Goal: Task Accomplishment & Management: Use online tool/utility

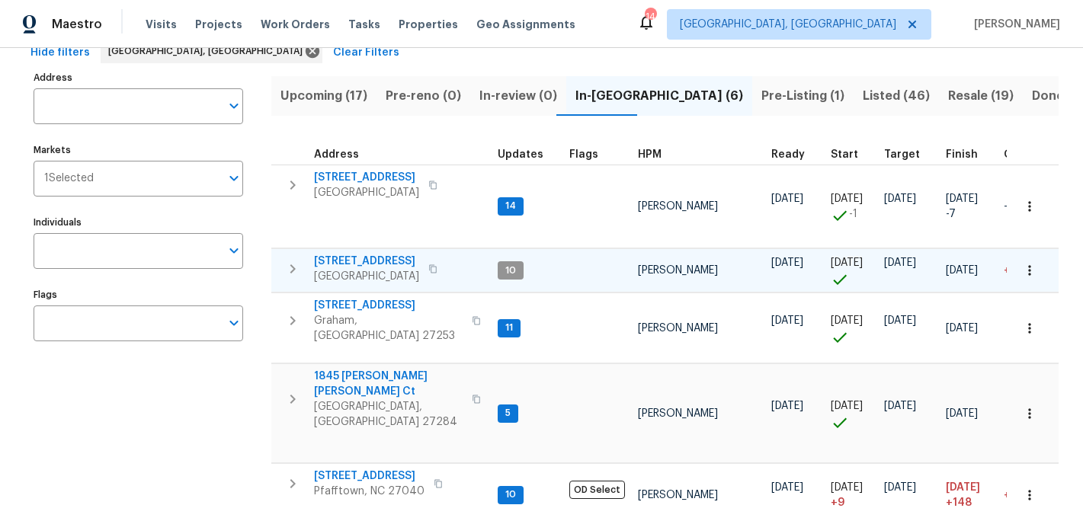
scroll to position [79, 0]
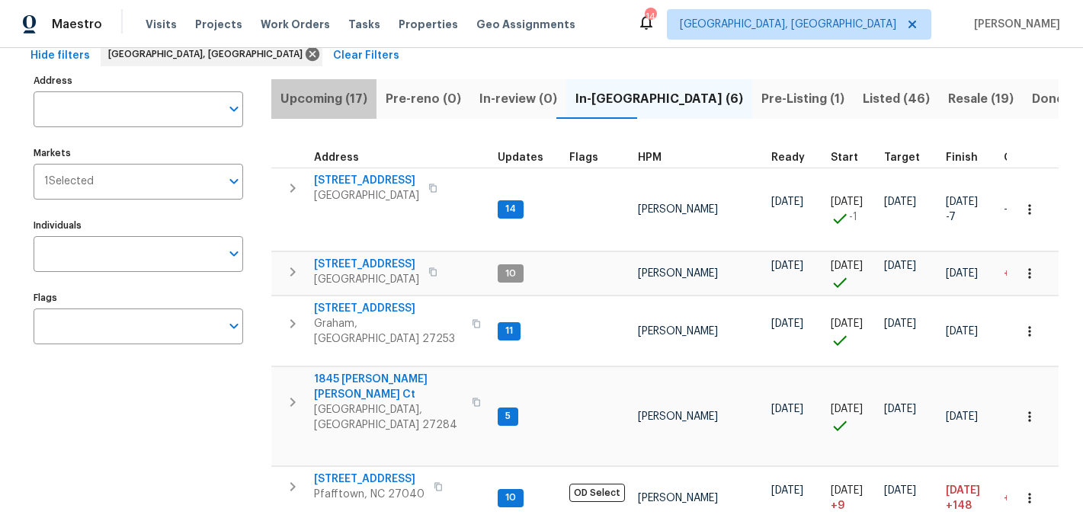
click at [326, 100] on span "Upcoming (17)" at bounding box center [323, 98] width 87 height 21
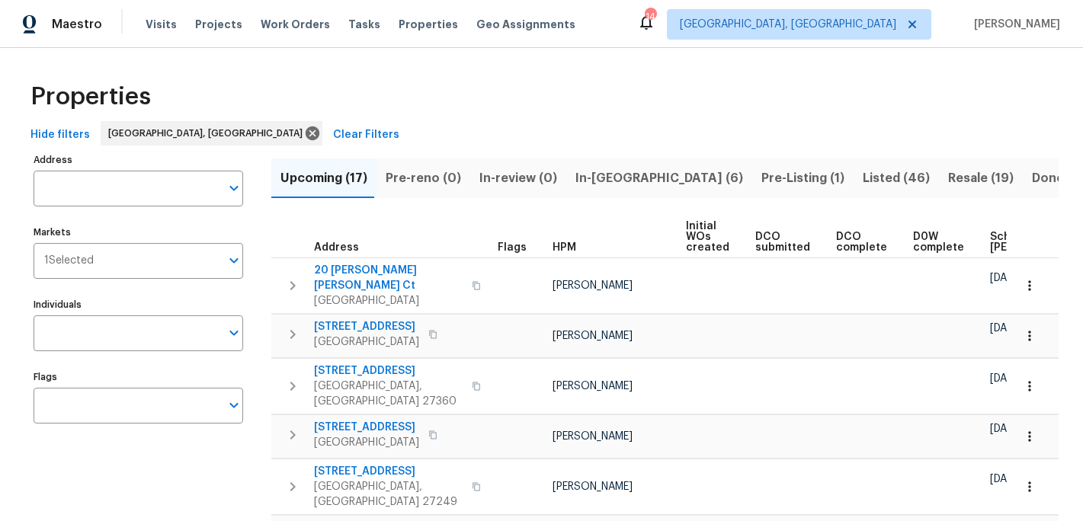
click at [990, 235] on span "Scheduled COE" at bounding box center [1033, 242] width 86 height 21
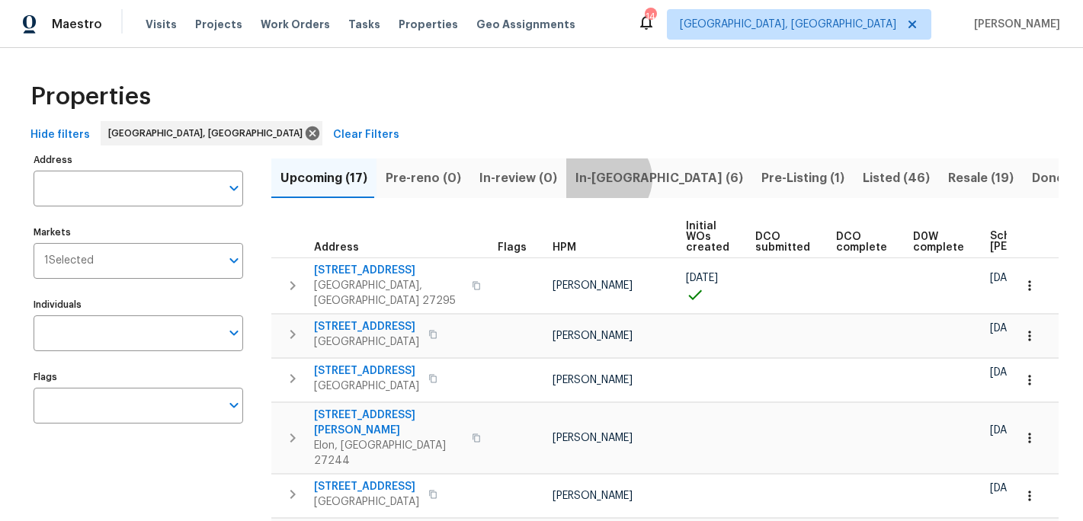
click at [596, 178] on span "In-reno (6)" at bounding box center [659, 178] width 168 height 21
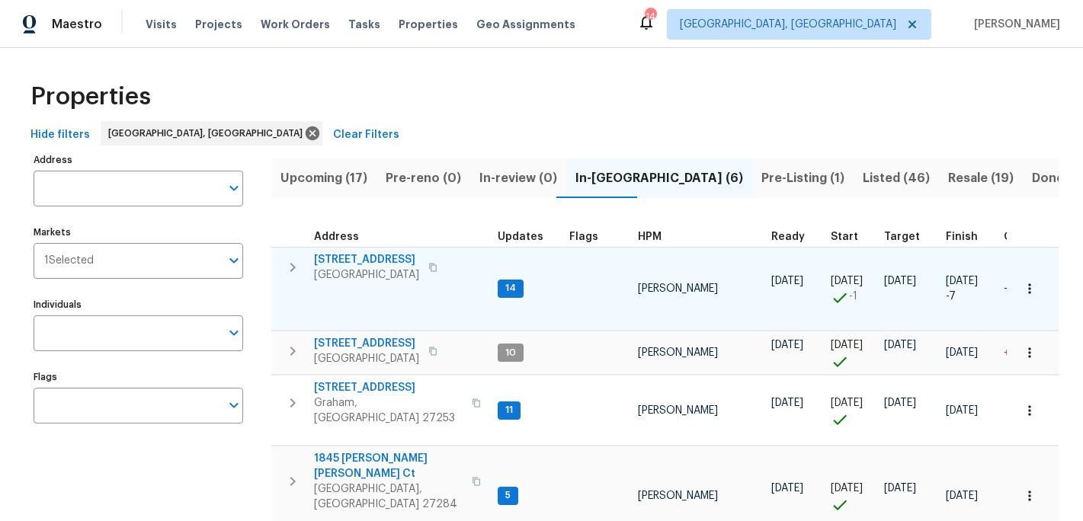
click at [352, 261] on span "[STREET_ADDRESS]" at bounding box center [366, 259] width 105 height 15
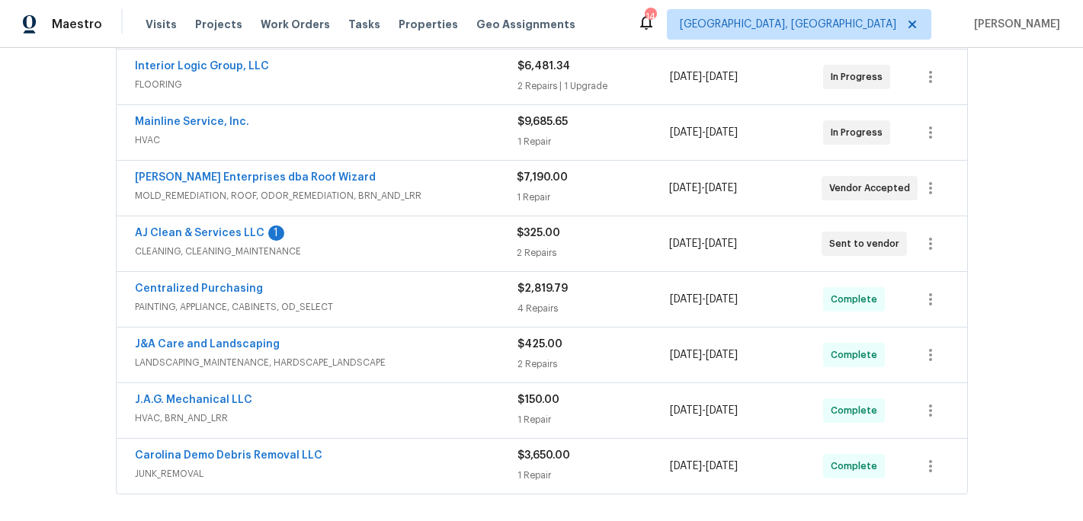
scroll to position [344, 0]
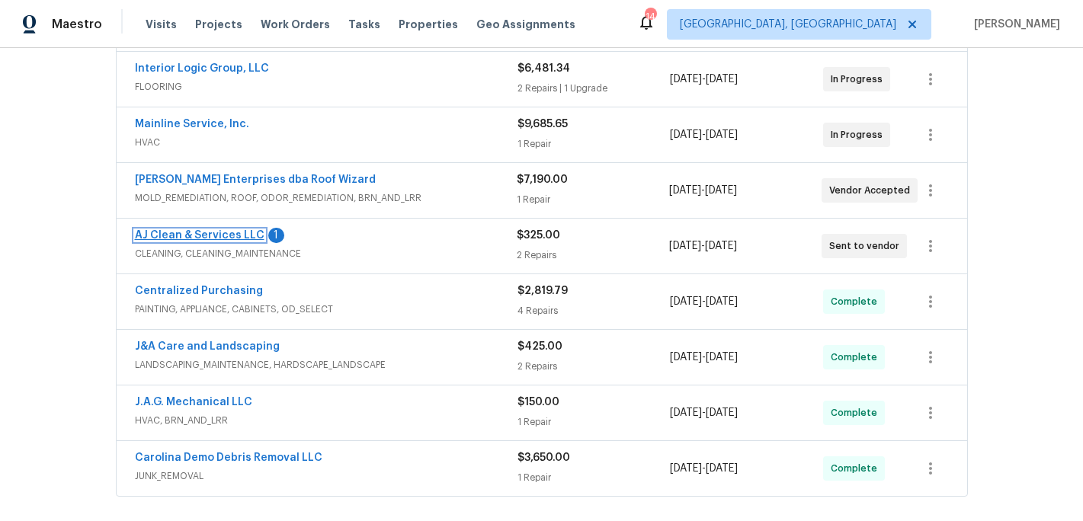
click at [197, 238] on link "AJ Clean & Services LLC" at bounding box center [200, 235] width 130 height 11
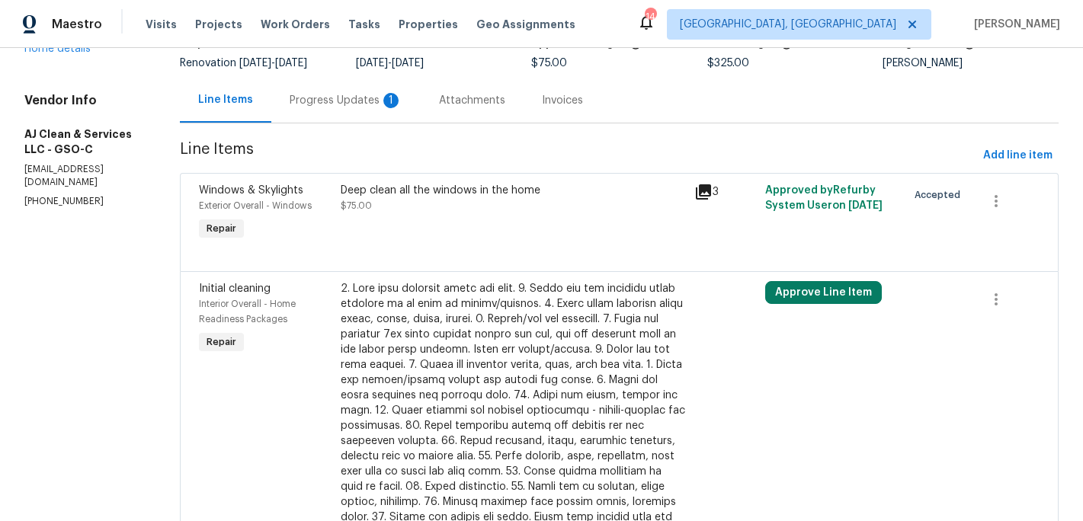
scroll to position [111, 0]
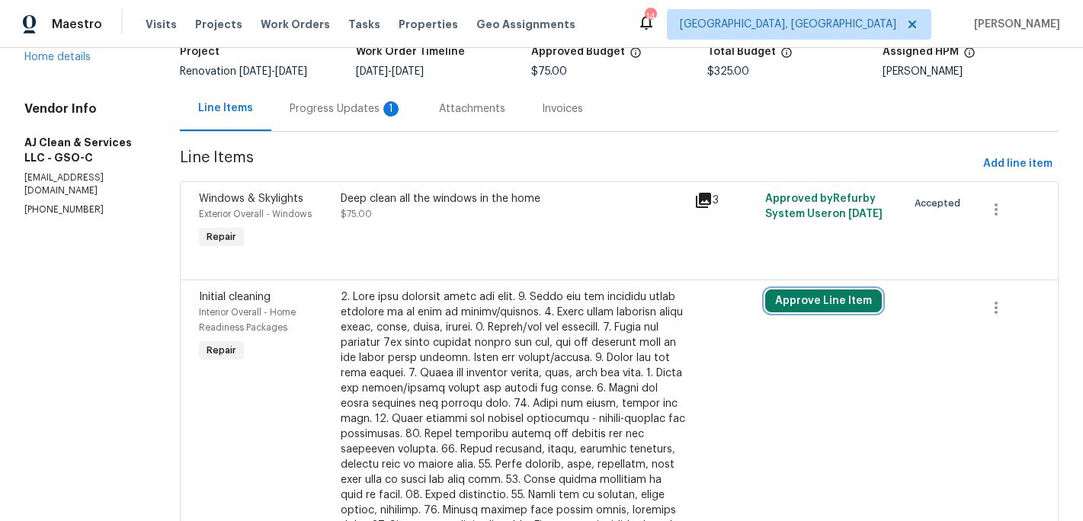
click at [857, 303] on button "Approve Line Item" at bounding box center [823, 301] width 117 height 23
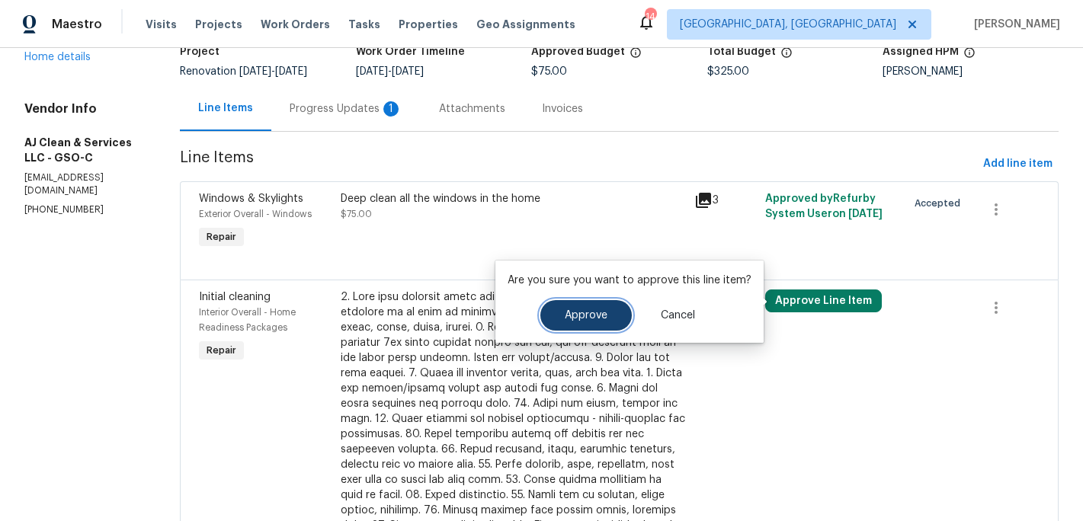
click at [583, 322] on button "Approve" at bounding box center [585, 315] width 91 height 30
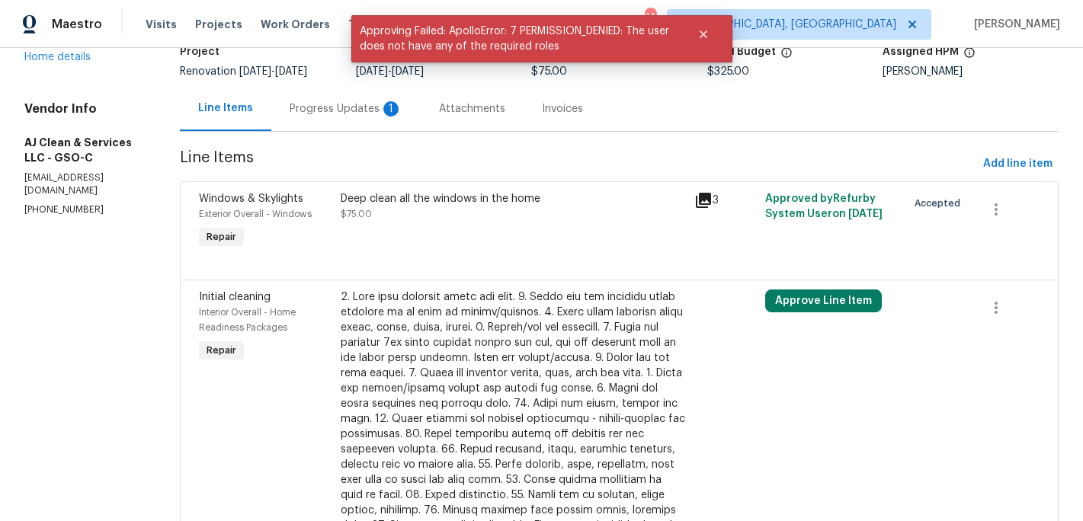
click at [360, 113] on div "Progress Updates 1" at bounding box center [346, 108] width 113 height 15
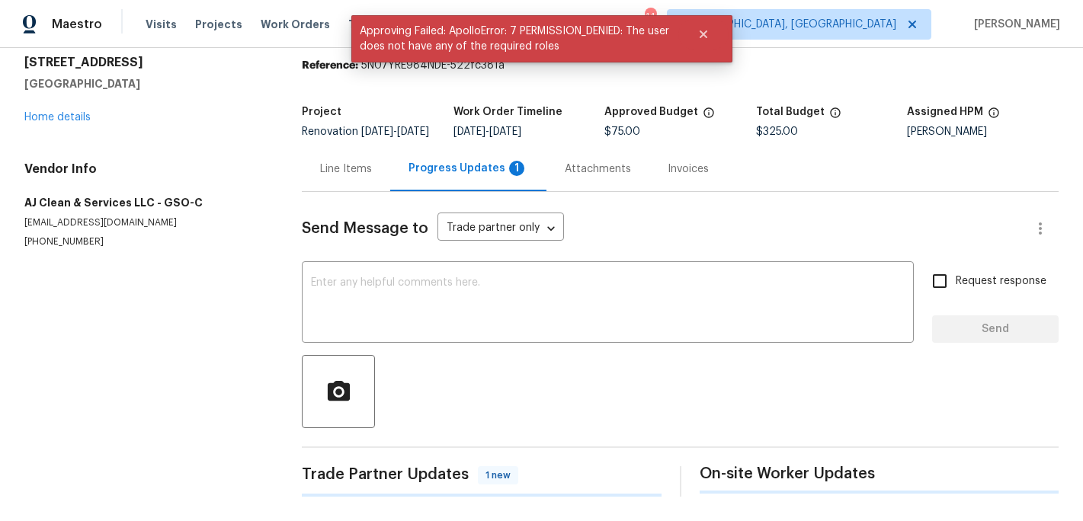
scroll to position [111, 0]
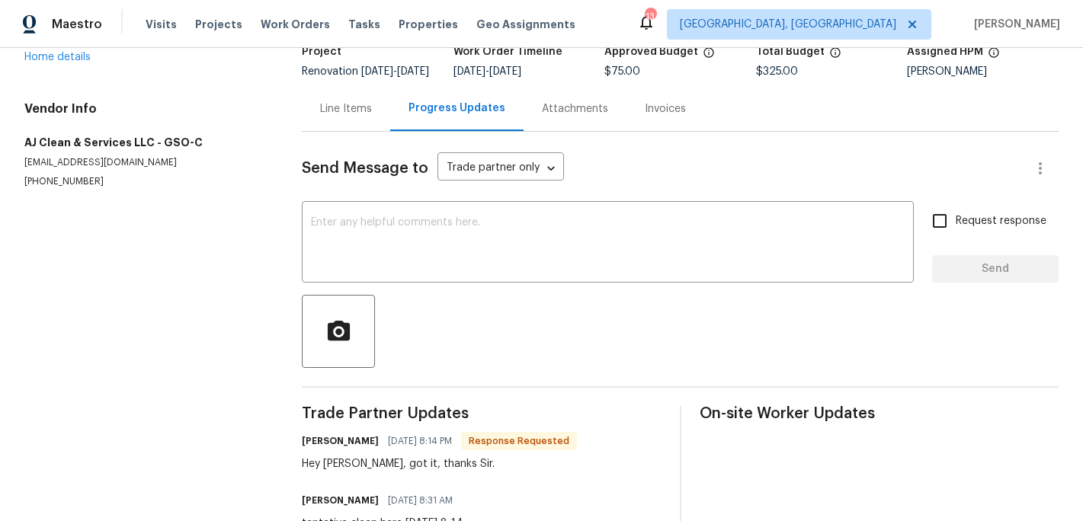
click at [203, 243] on section "All work orders 12 Silverbrook Ct Mc Leansville, NC 27301 Home details Vendor I…" at bounding box center [144, 255] width 241 height 588
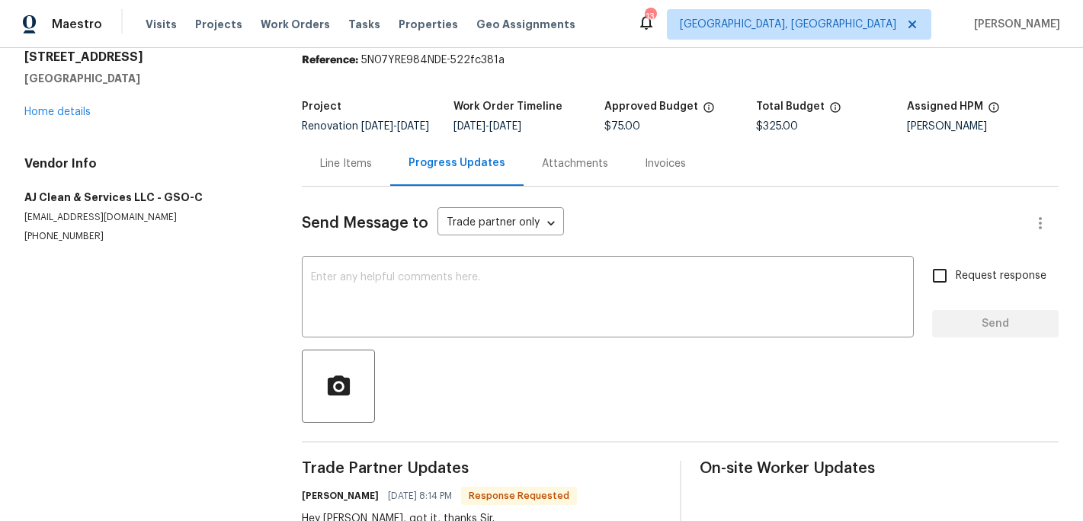
scroll to position [0, 0]
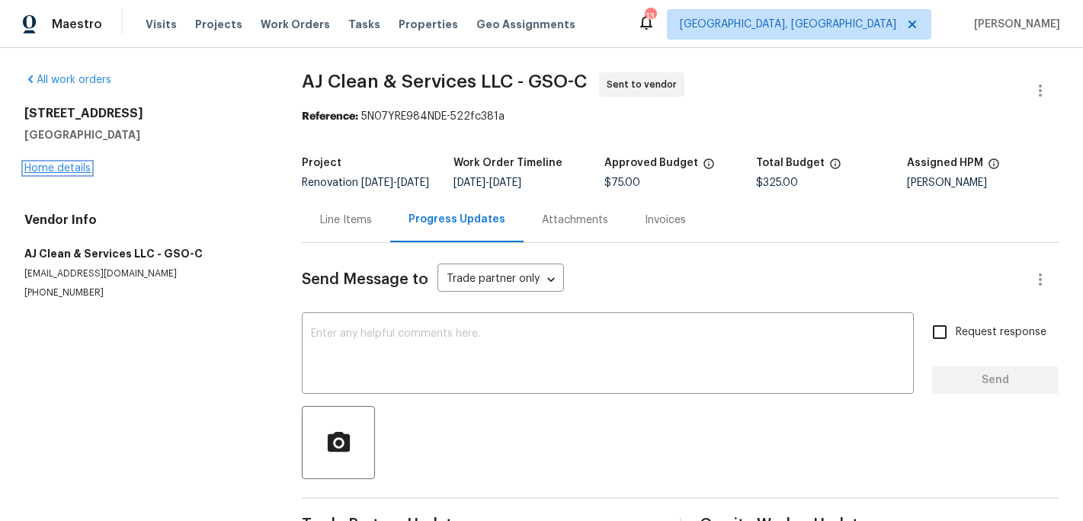
click at [51, 168] on link "Home details" at bounding box center [57, 168] width 66 height 11
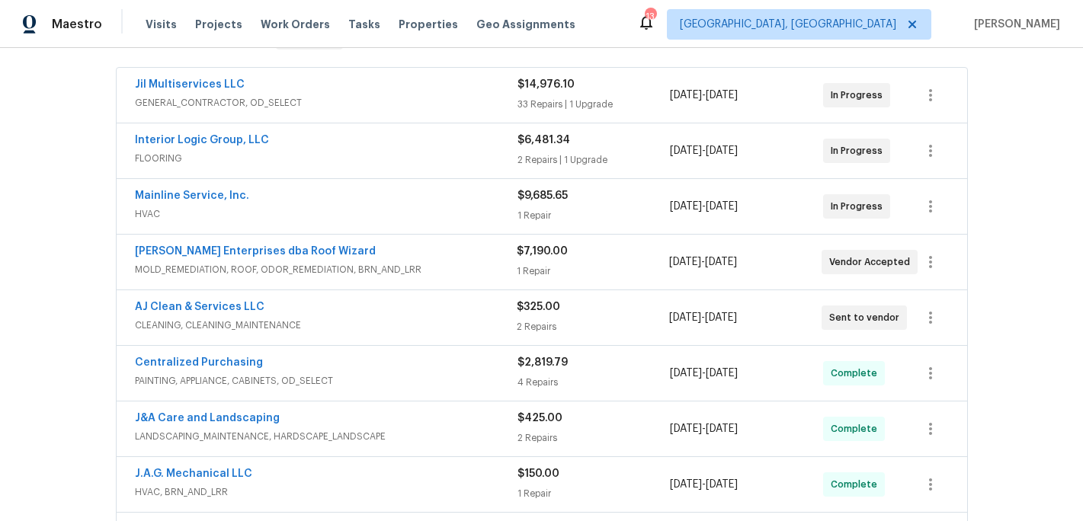
scroll to position [288, 0]
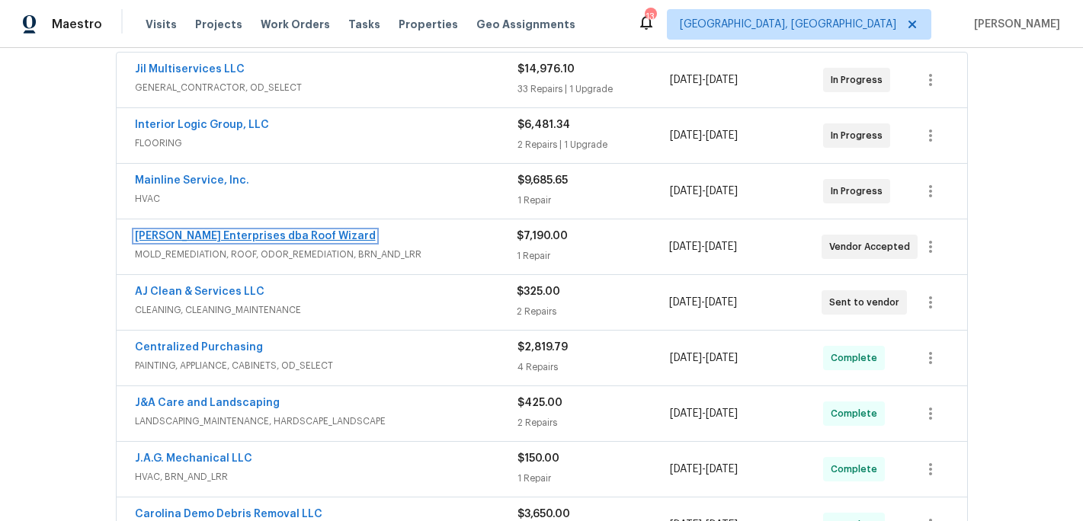
click at [254, 239] on link "Nordman Enterprises dba Roof Wizard" at bounding box center [255, 236] width 241 height 11
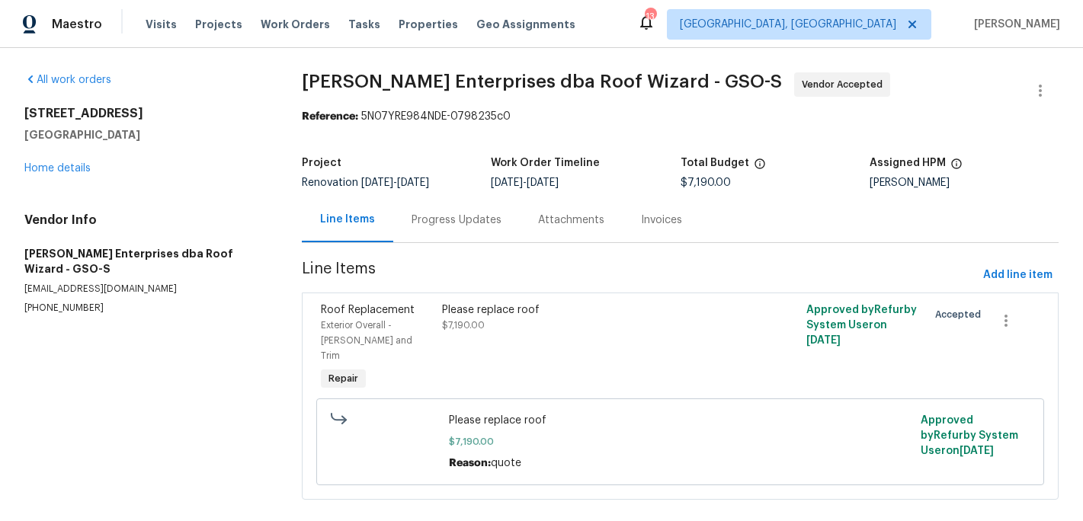
click at [441, 222] on div "Progress Updates" at bounding box center [456, 220] width 90 height 15
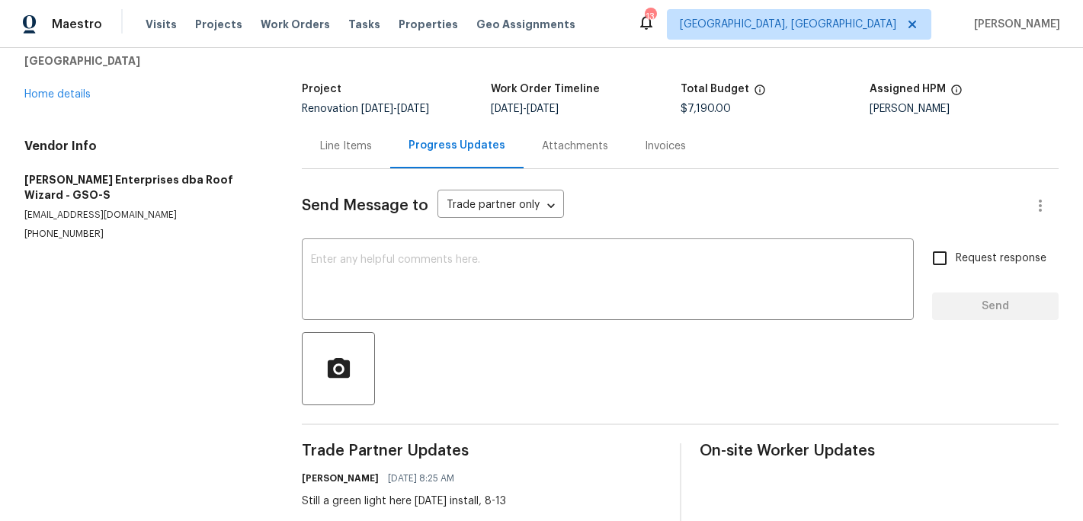
scroll to position [44, 0]
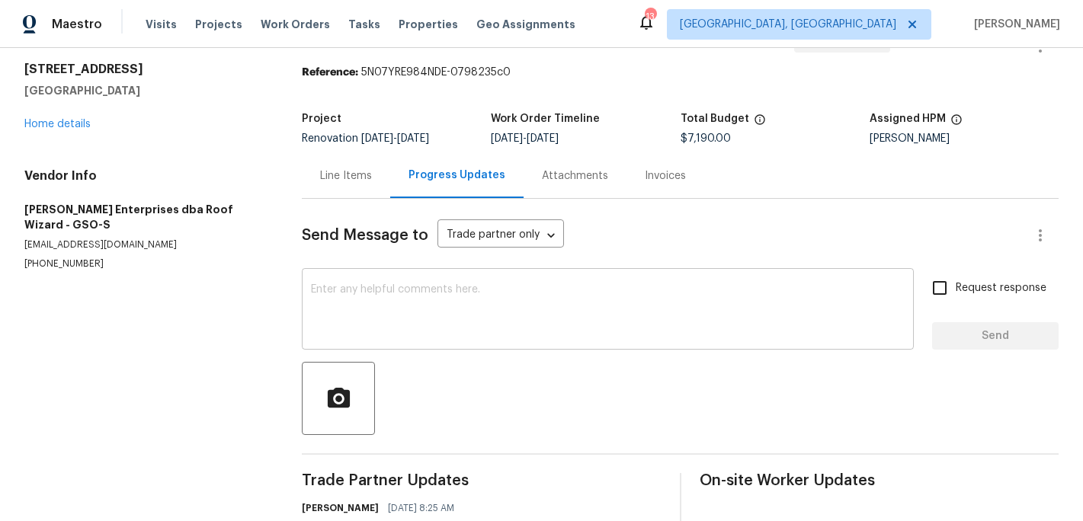
click at [365, 295] on textarea at bounding box center [608, 310] width 594 height 53
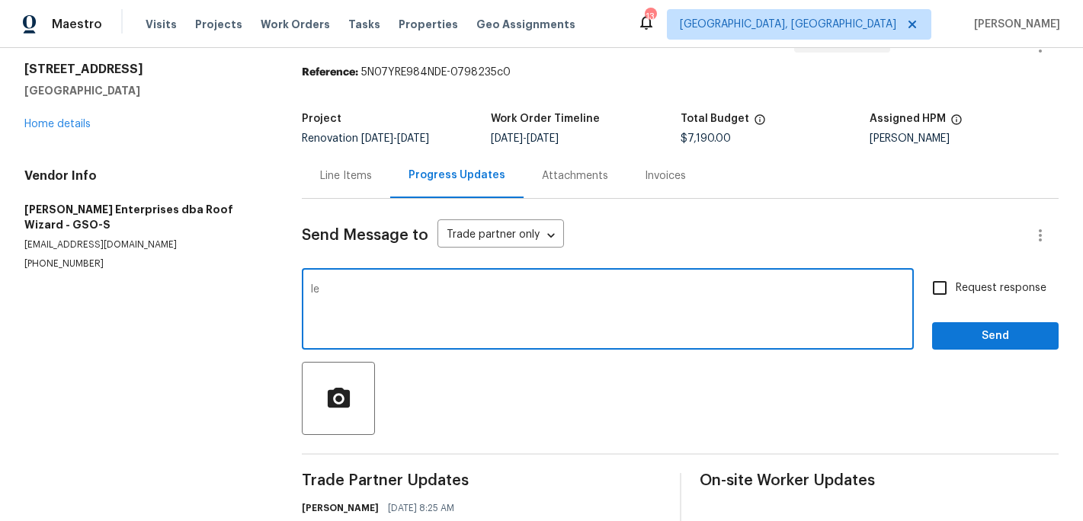
type textarea "l"
click at [77, 130] on div "12 Silverbrook Ct Mc Leansville, NC 27301 Home details" at bounding box center [144, 97] width 241 height 70
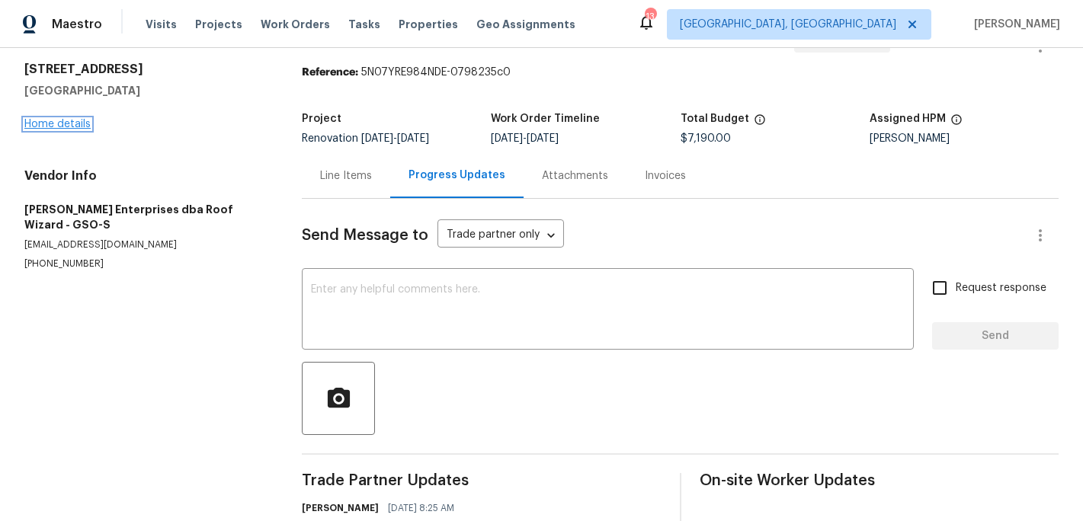
click at [77, 120] on link "Home details" at bounding box center [57, 124] width 66 height 11
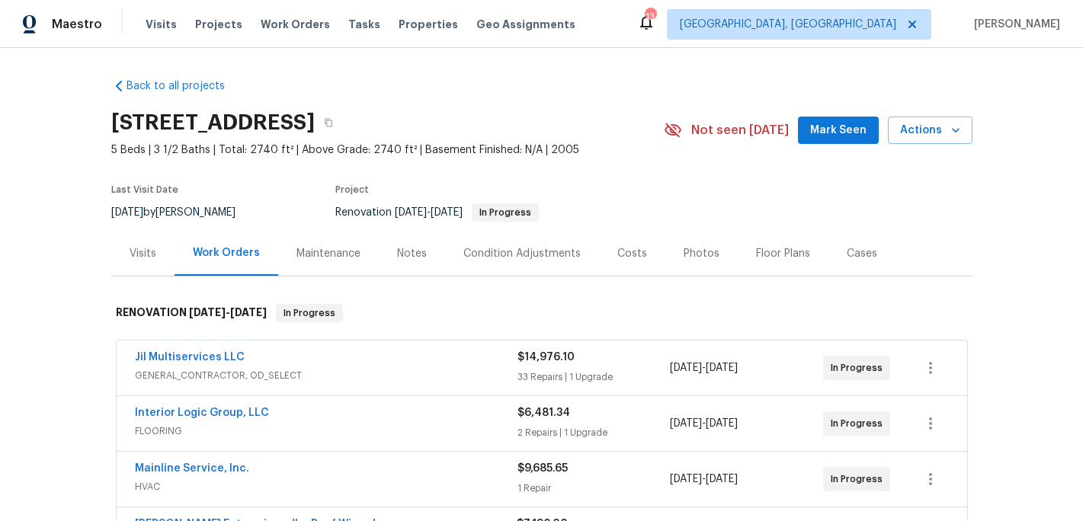
click at [410, 254] on div "Notes" at bounding box center [412, 253] width 30 height 15
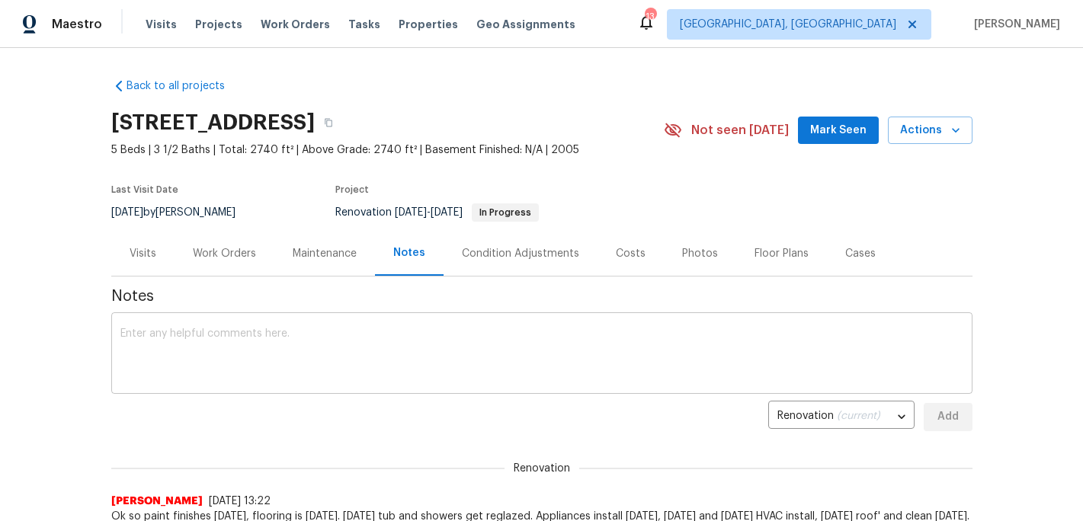
click at [222, 339] on textarea at bounding box center [541, 354] width 843 height 53
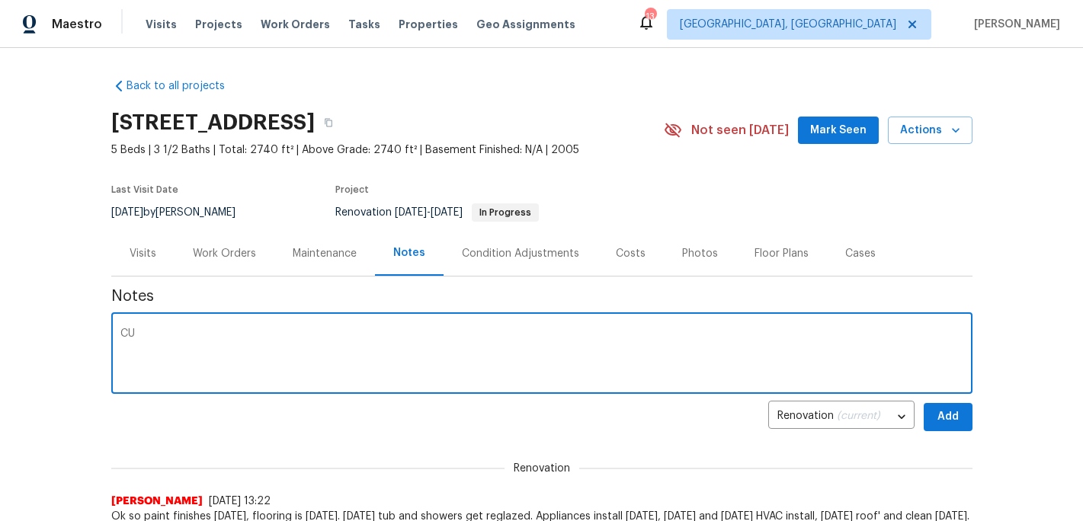
type textarea "C"
type textarea "A"
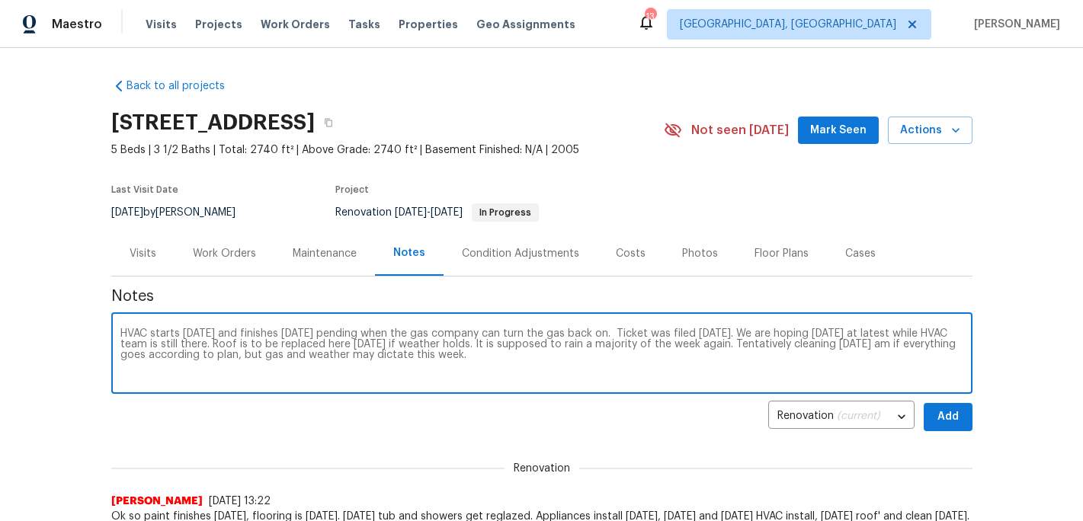
type textarea "HVAC starts today and finishes tomorrow pending when the gas company can turn t…"
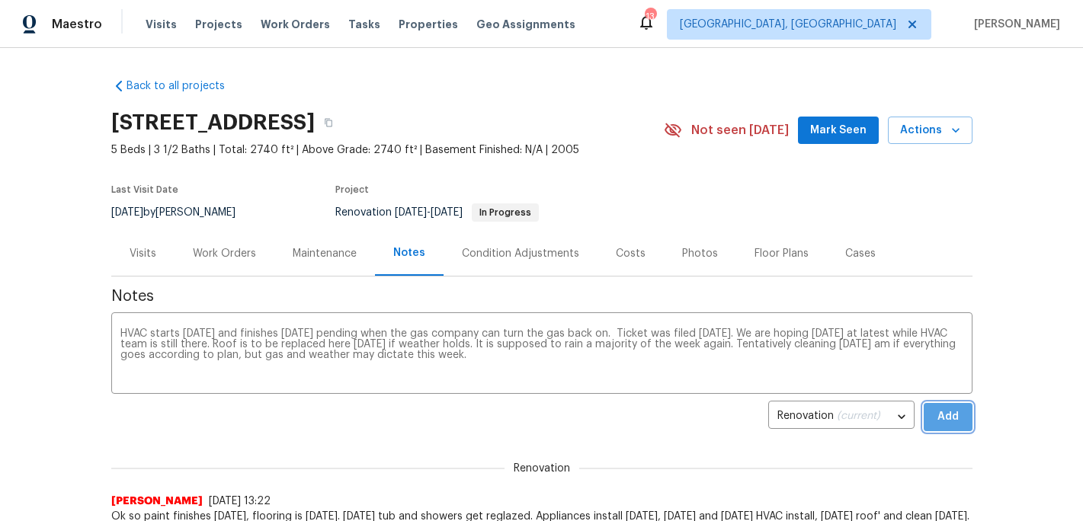
click at [952, 412] on span "Add" at bounding box center [948, 417] width 24 height 19
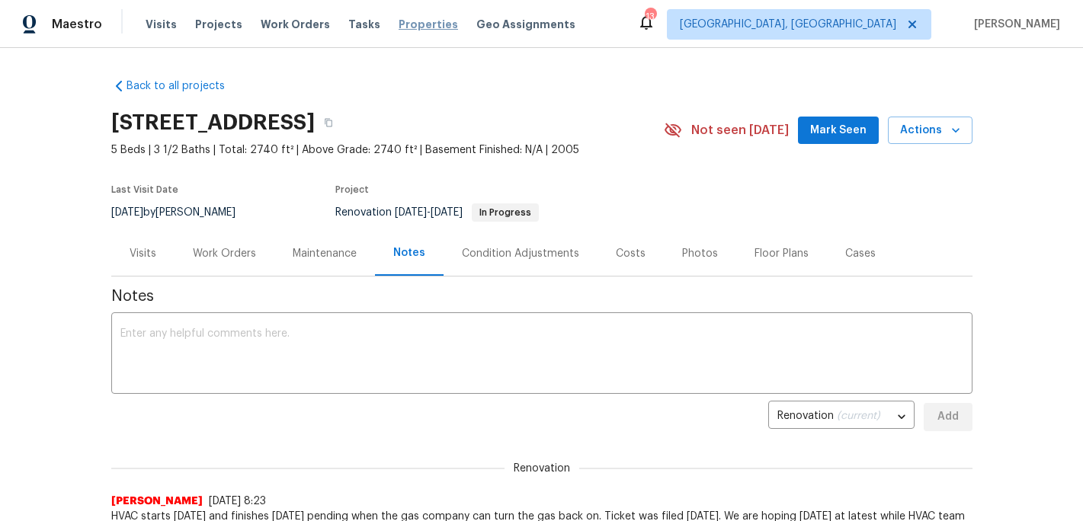
click at [402, 23] on span "Properties" at bounding box center [427, 24] width 59 height 15
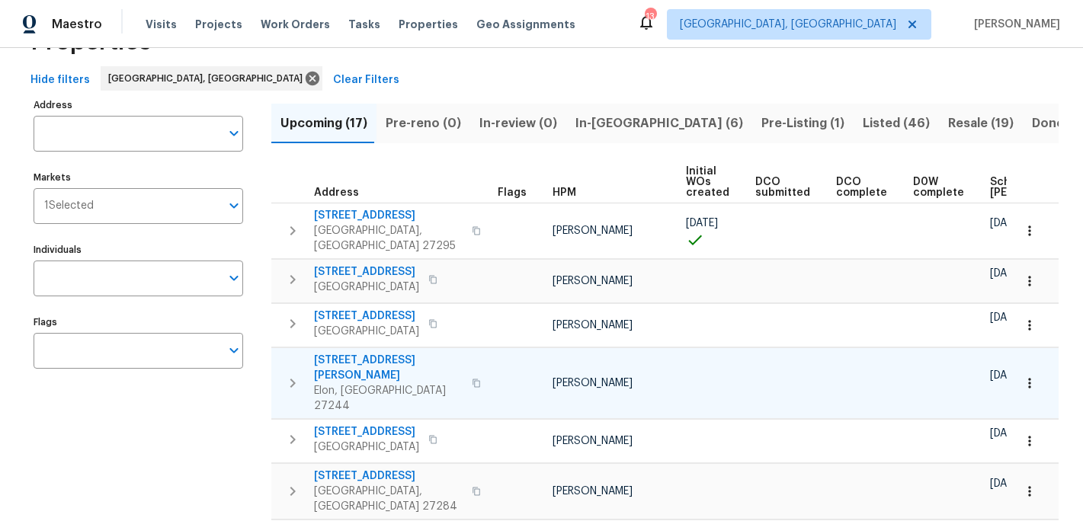
scroll to position [53, 0]
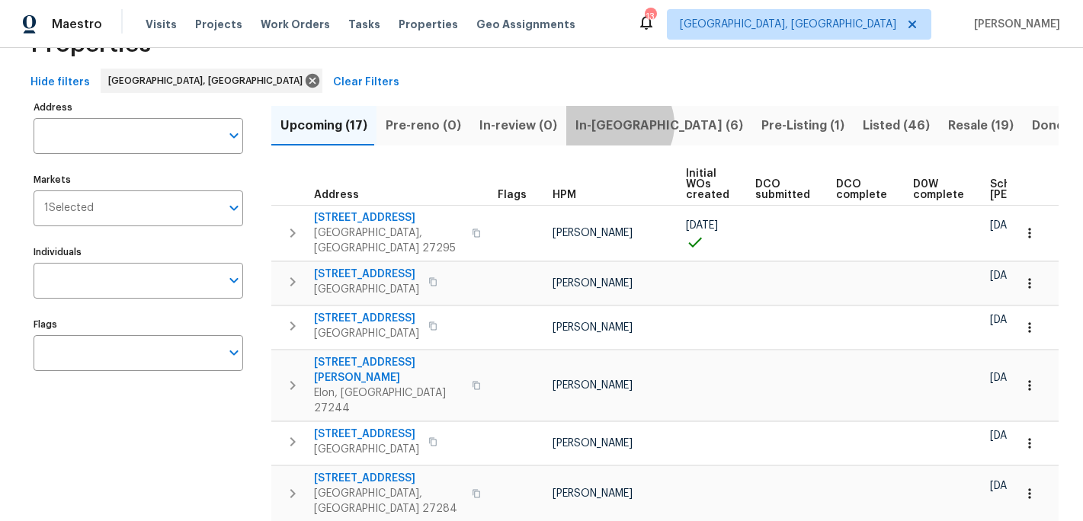
click at [608, 124] on span "In-reno (6)" at bounding box center [659, 125] width 168 height 21
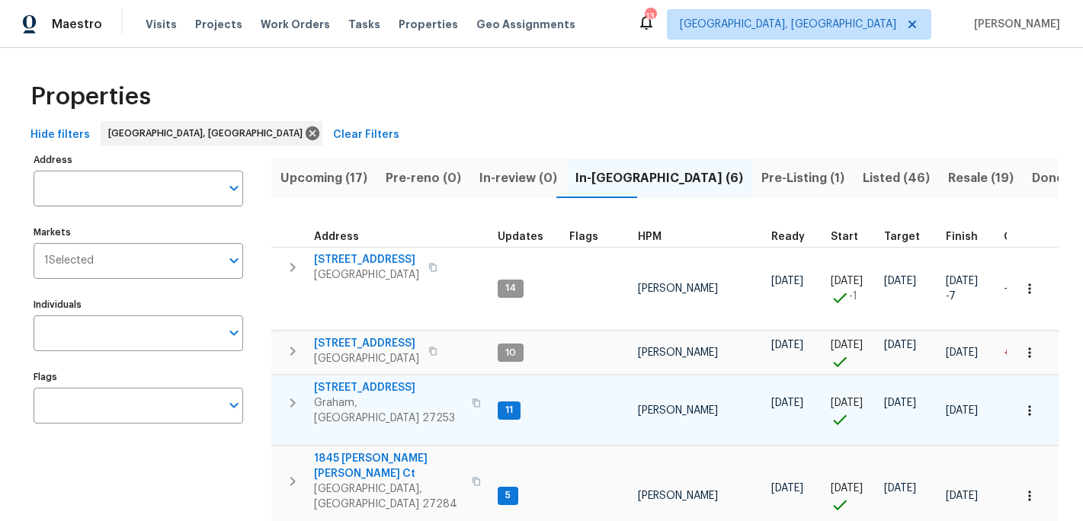
click at [360, 380] on span "516 Wentworth Dr" at bounding box center [388, 387] width 149 height 15
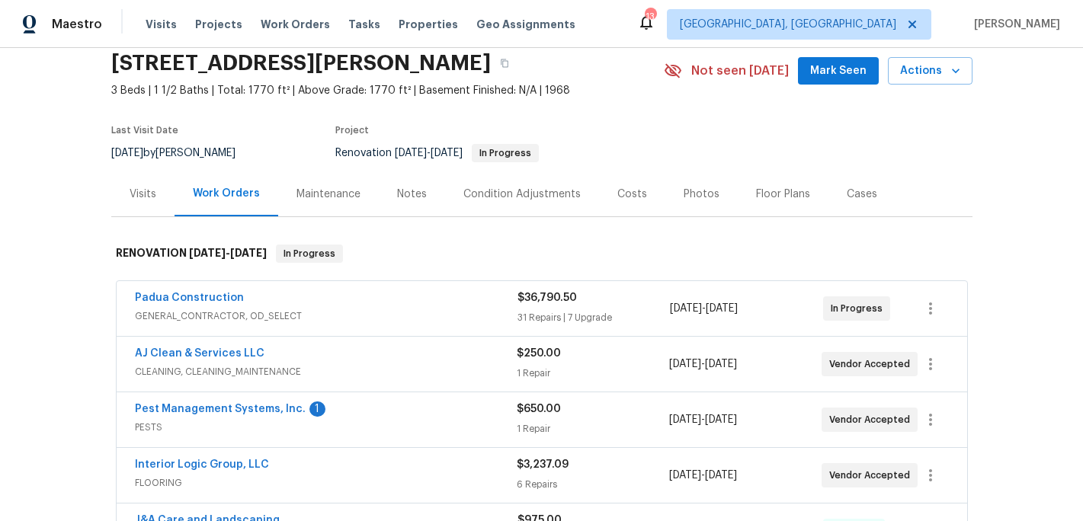
scroll to position [64, 0]
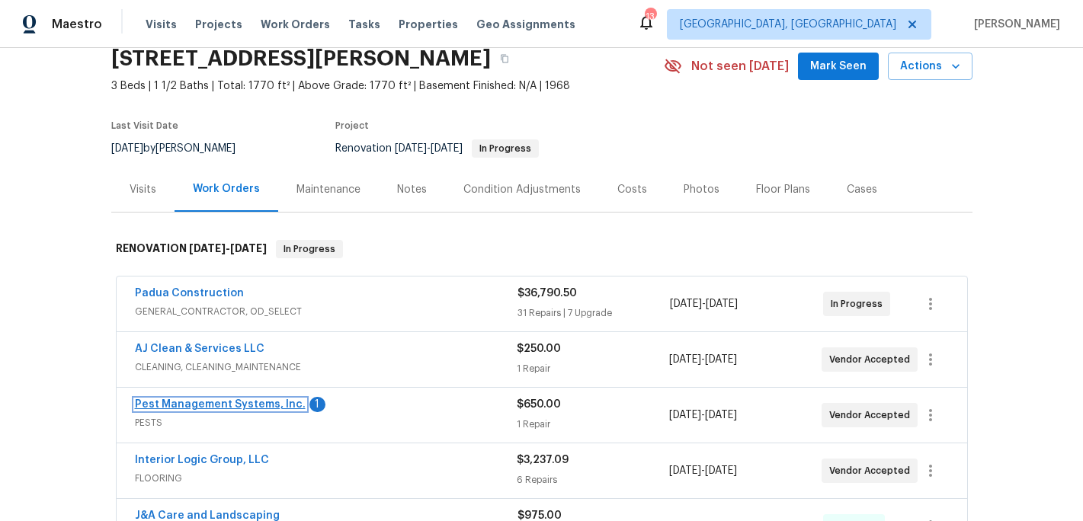
click at [235, 408] on link "Pest Management Systems, Inc." at bounding box center [220, 404] width 171 height 11
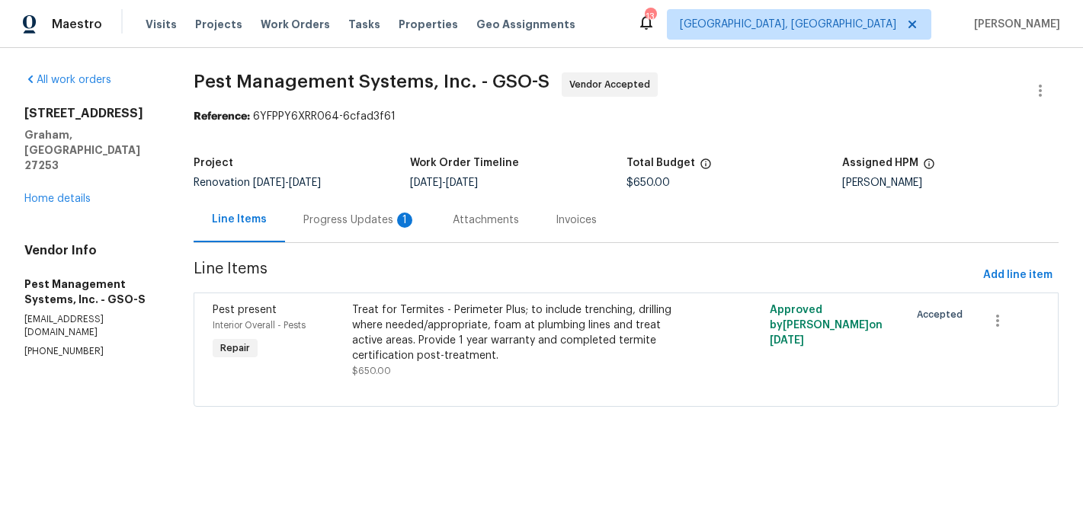
click at [354, 220] on div "Progress Updates 1" at bounding box center [359, 220] width 113 height 15
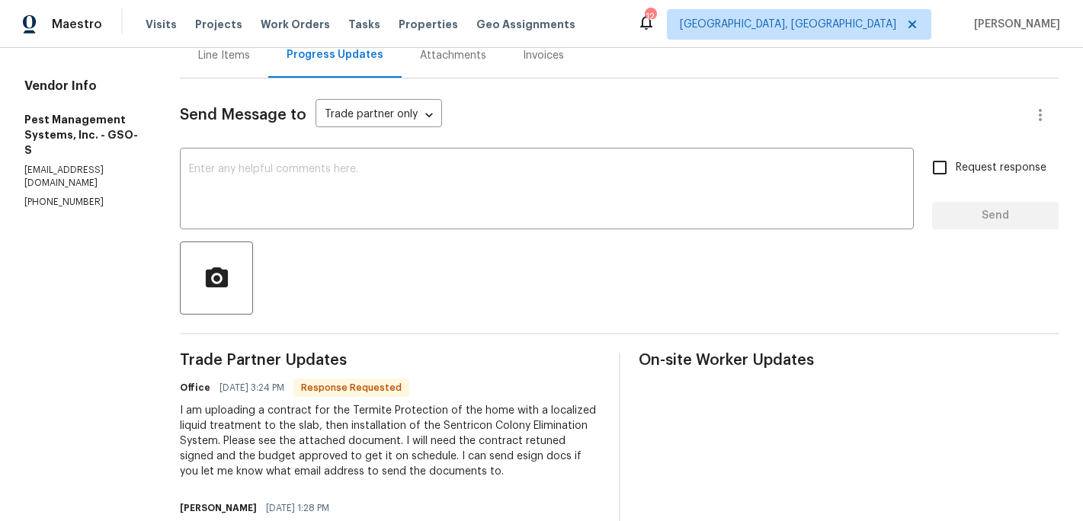
scroll to position [161, 0]
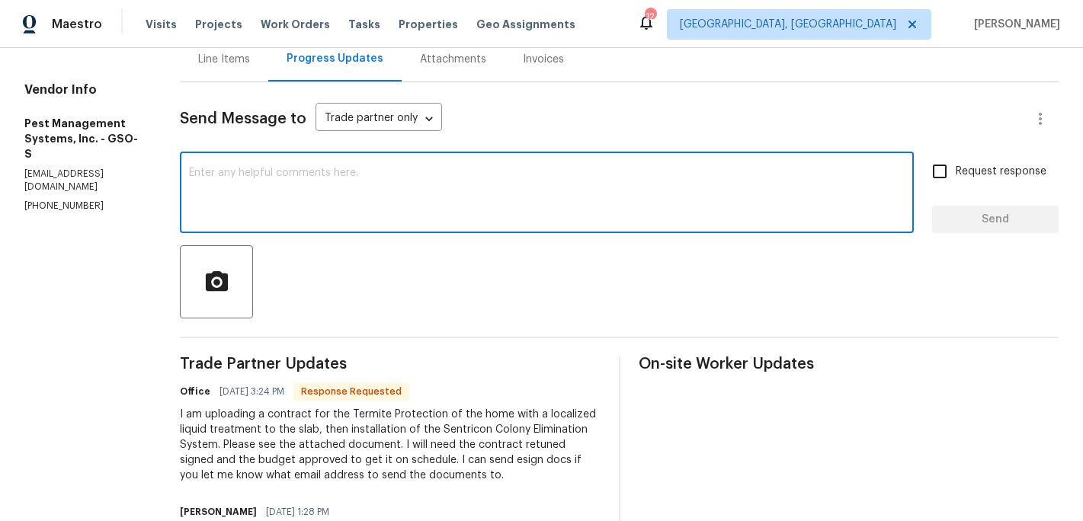
click at [241, 200] on textarea at bounding box center [546, 194] width 715 height 53
click at [338, 254] on div at bounding box center [619, 281] width 878 height 73
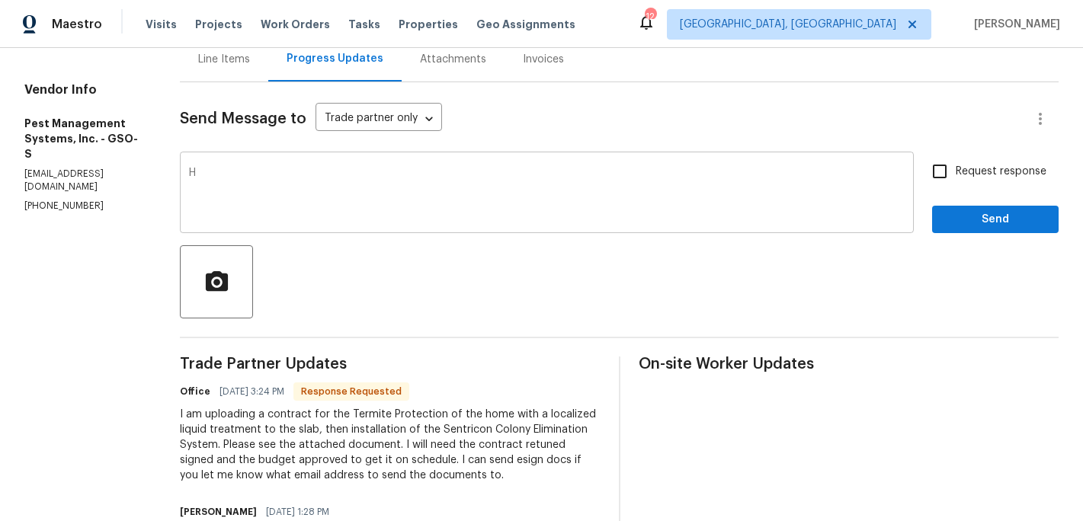
click at [189, 172] on textarea "H" at bounding box center [546, 194] width 715 height 53
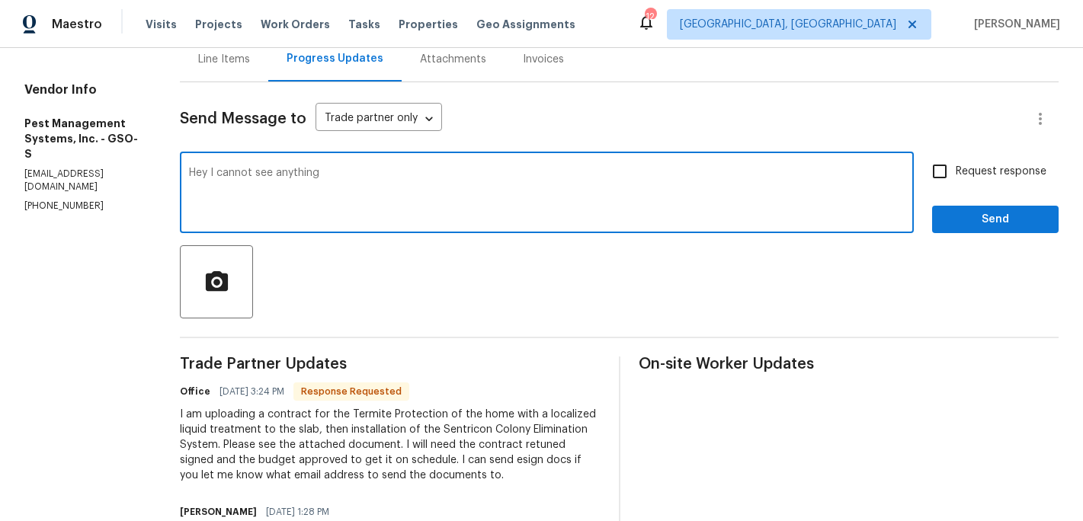
type textarea "Hey I cannot see anything"
click at [430, 63] on div "Attachments" at bounding box center [453, 59] width 66 height 15
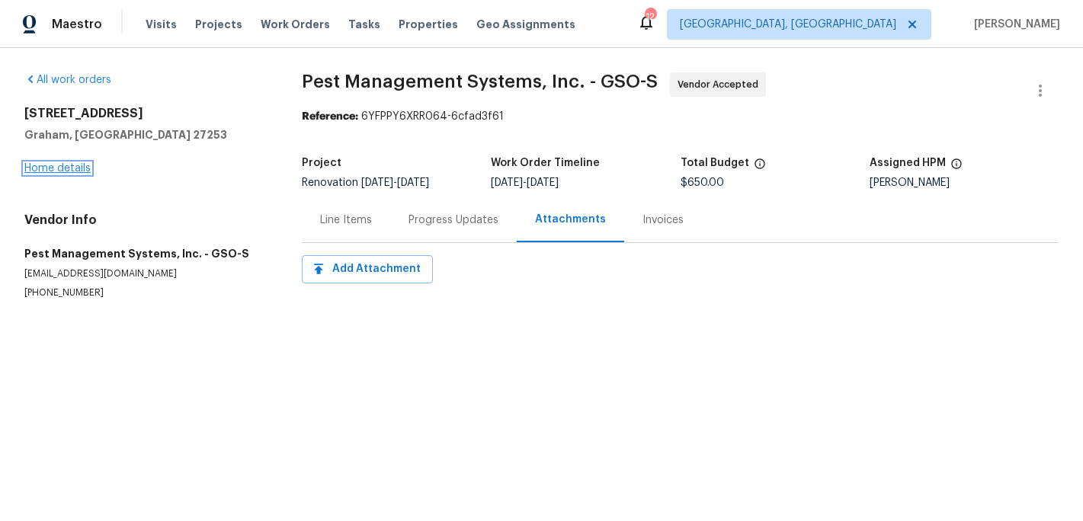
click at [75, 171] on link "Home details" at bounding box center [57, 168] width 66 height 11
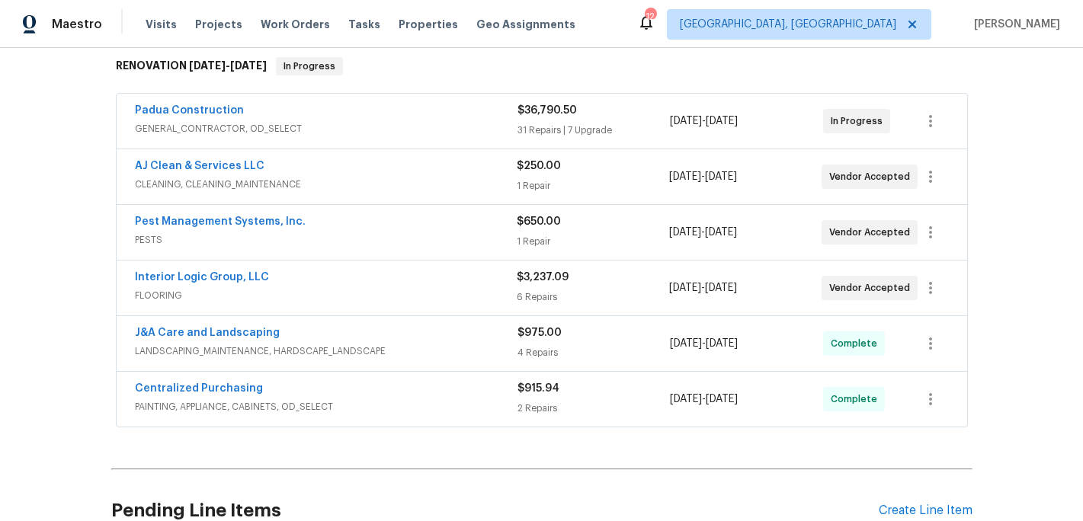
scroll to position [242, 0]
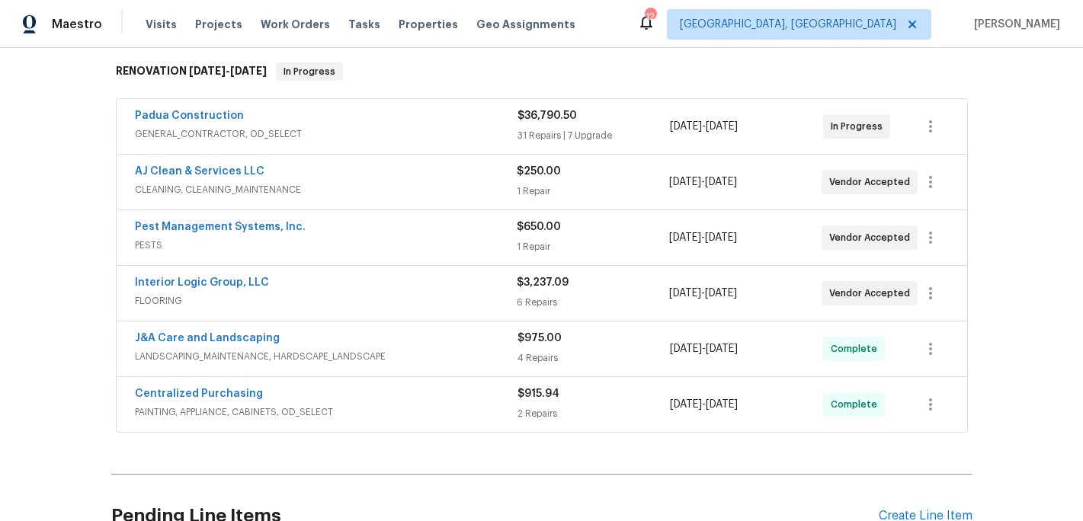
click at [229, 232] on span "Pest Management Systems, Inc." at bounding box center [220, 226] width 171 height 15
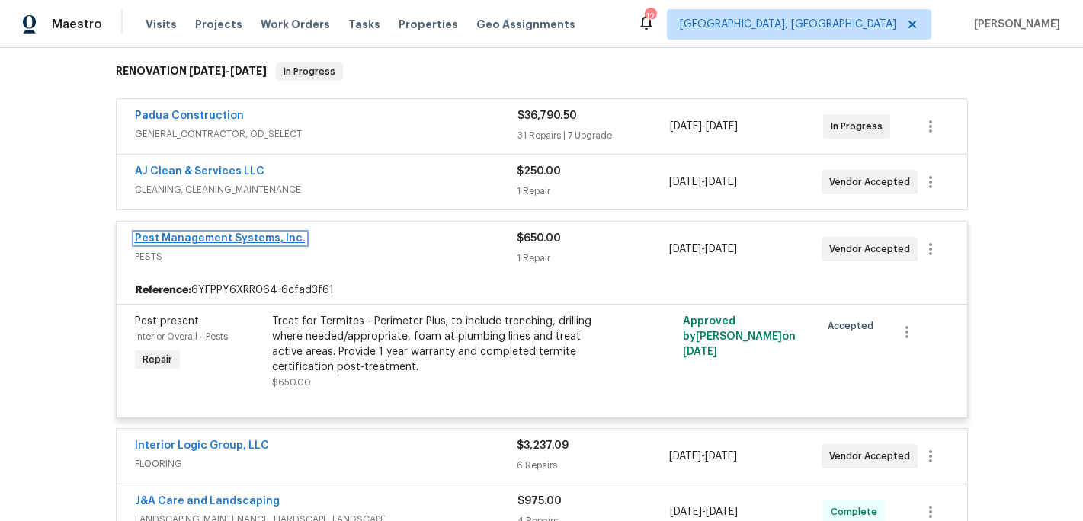
click at [261, 242] on link "Pest Management Systems, Inc." at bounding box center [220, 238] width 171 height 11
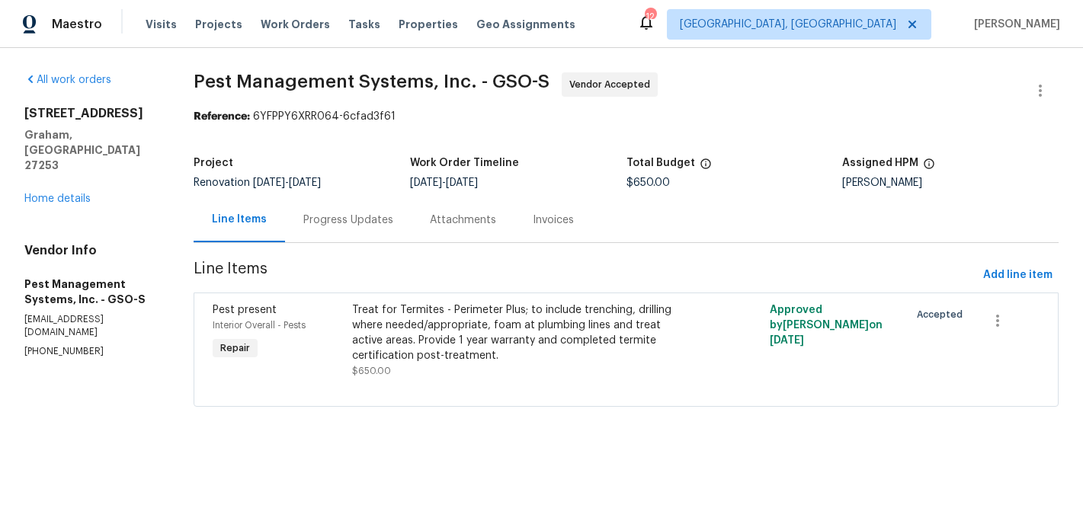
click at [356, 223] on div "Progress Updates" at bounding box center [348, 220] width 90 height 15
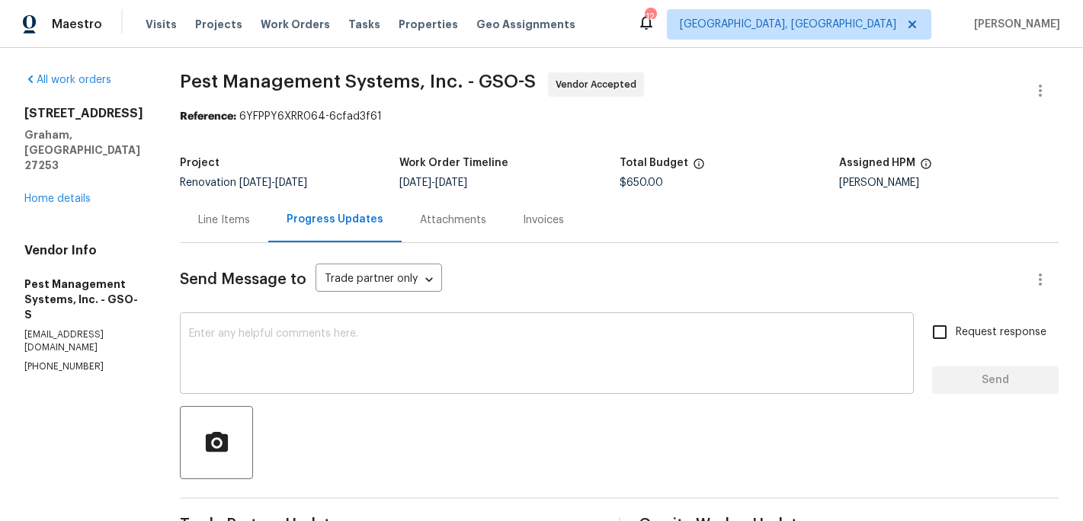
click at [315, 346] on textarea at bounding box center [546, 354] width 715 height 53
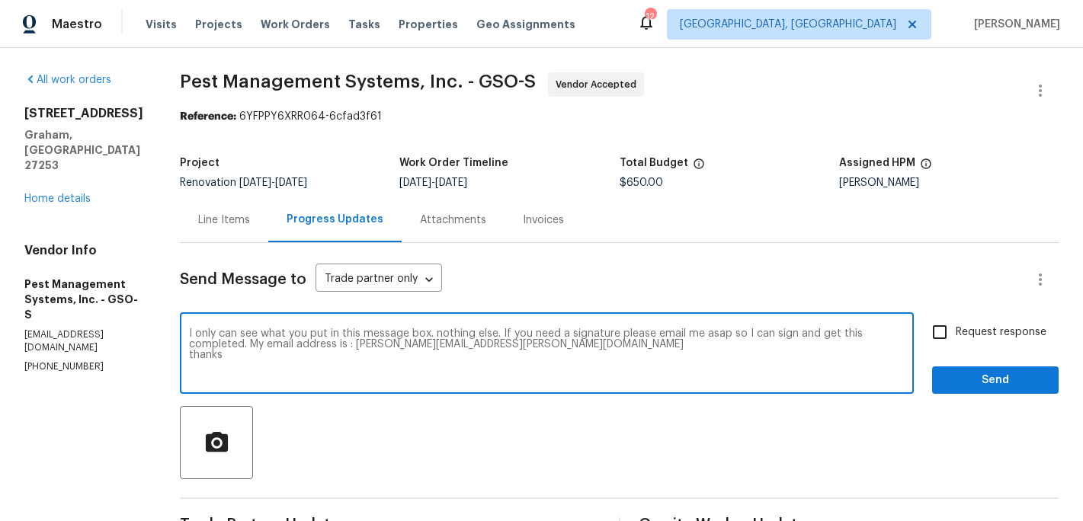
type textarea "I only can see what you put in this message box. nothing else. If you need a si…"
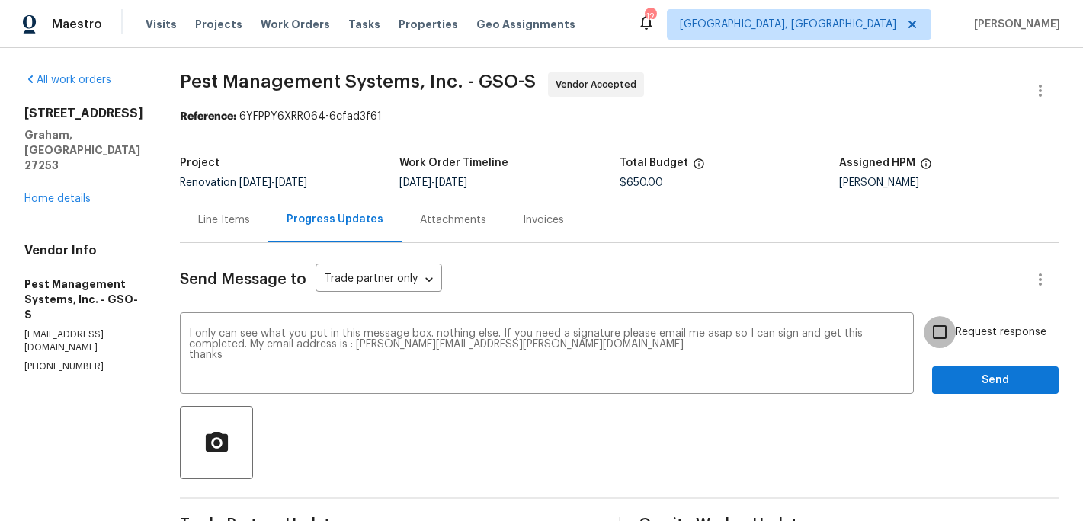
click at [946, 331] on input "Request response" at bounding box center [939, 332] width 32 height 32
checkbox input "true"
click at [960, 368] on button "Send" at bounding box center [995, 380] width 126 height 28
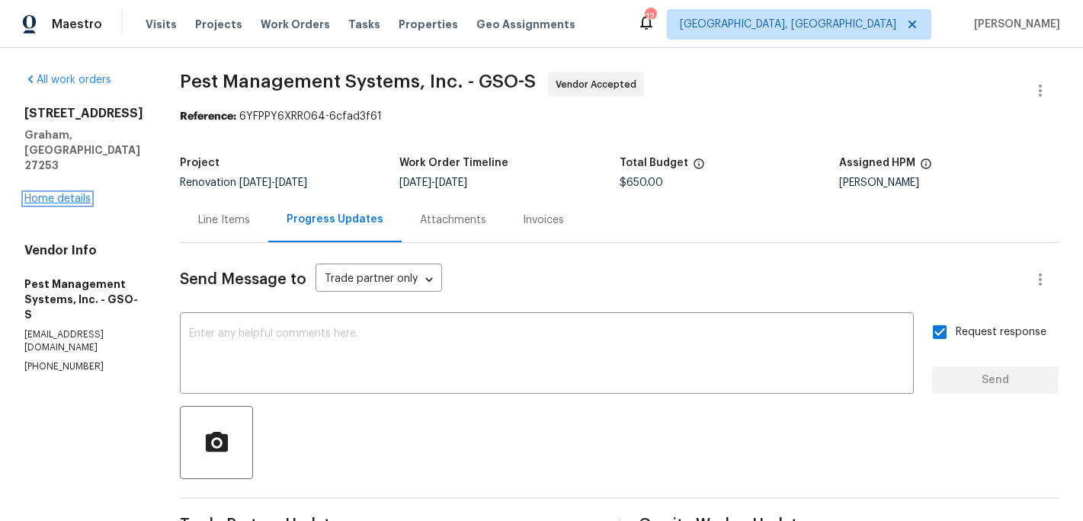
click at [62, 194] on link "Home details" at bounding box center [57, 199] width 66 height 11
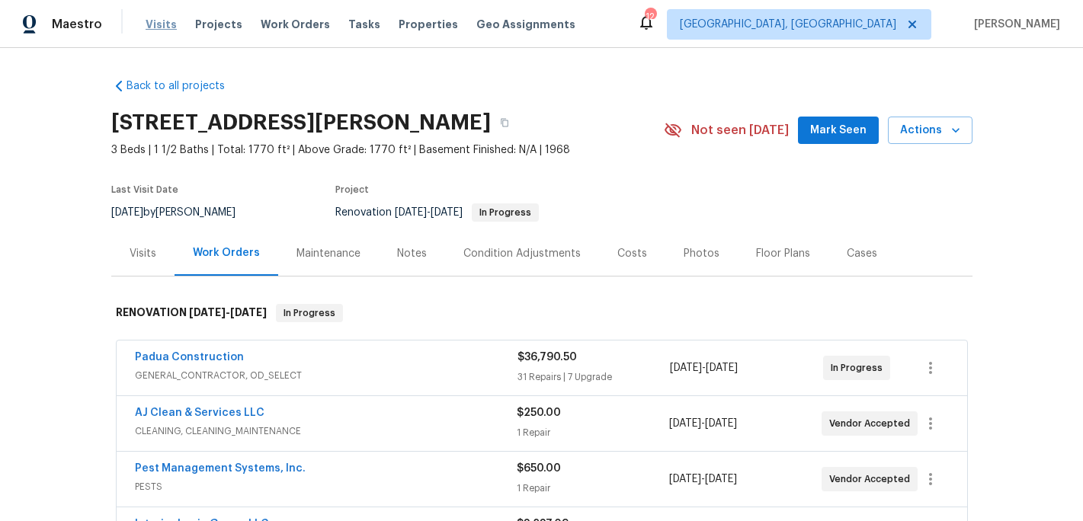
click at [158, 21] on span "Visits" at bounding box center [161, 24] width 31 height 15
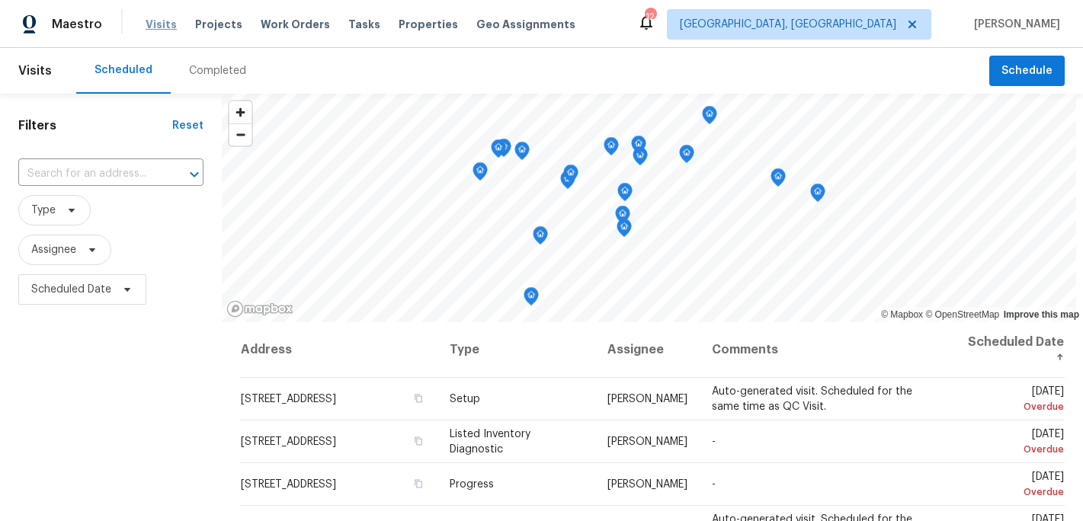
click at [155, 27] on span "Visits" at bounding box center [161, 24] width 31 height 15
click at [1009, 69] on span "Schedule" at bounding box center [1026, 71] width 51 height 19
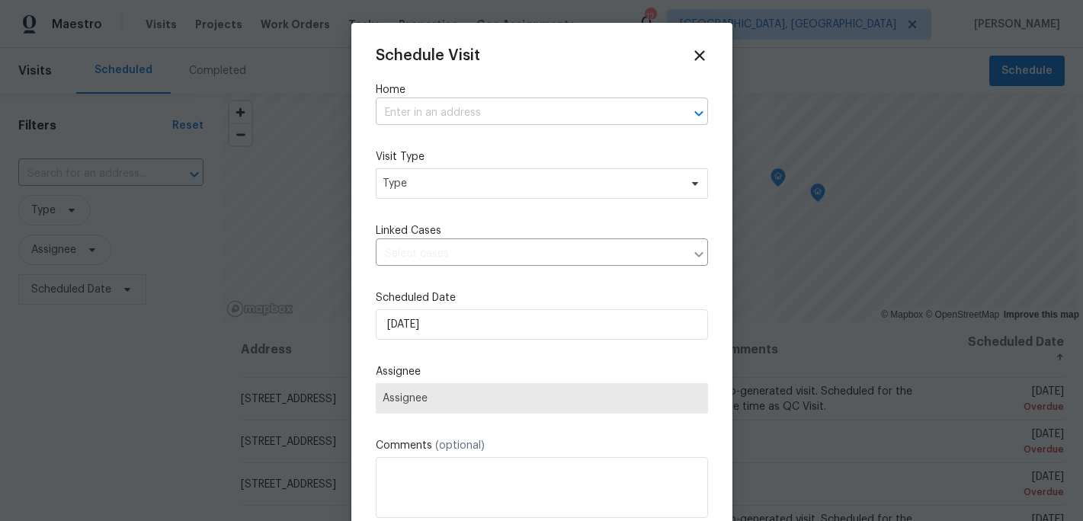
click at [395, 114] on input "text" at bounding box center [521, 113] width 290 height 24
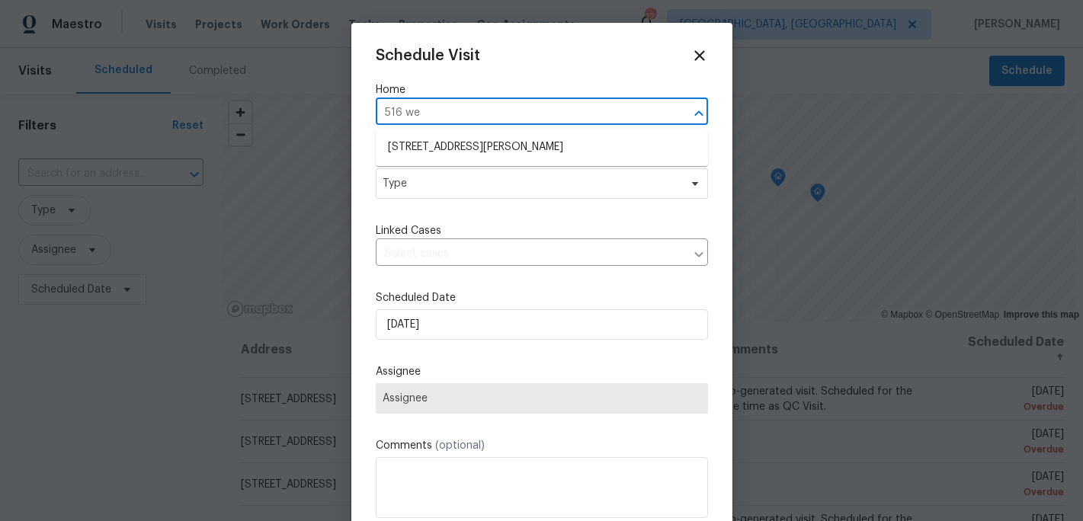
type input "516 wen"
click at [437, 143] on li "516 Wentworth Dr, Graham, NC 27253" at bounding box center [542, 147] width 332 height 25
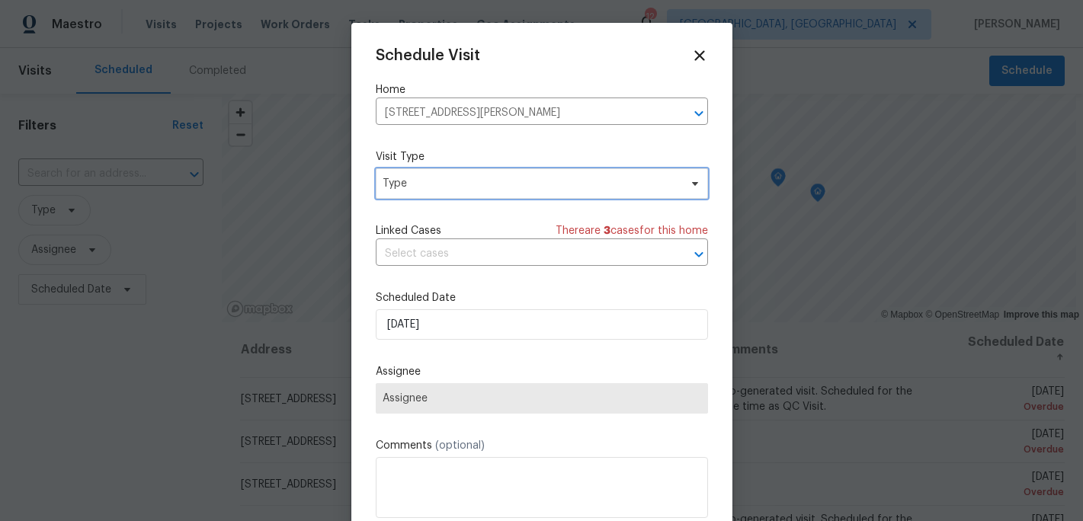
click at [430, 182] on span "Type" at bounding box center [530, 183] width 296 height 15
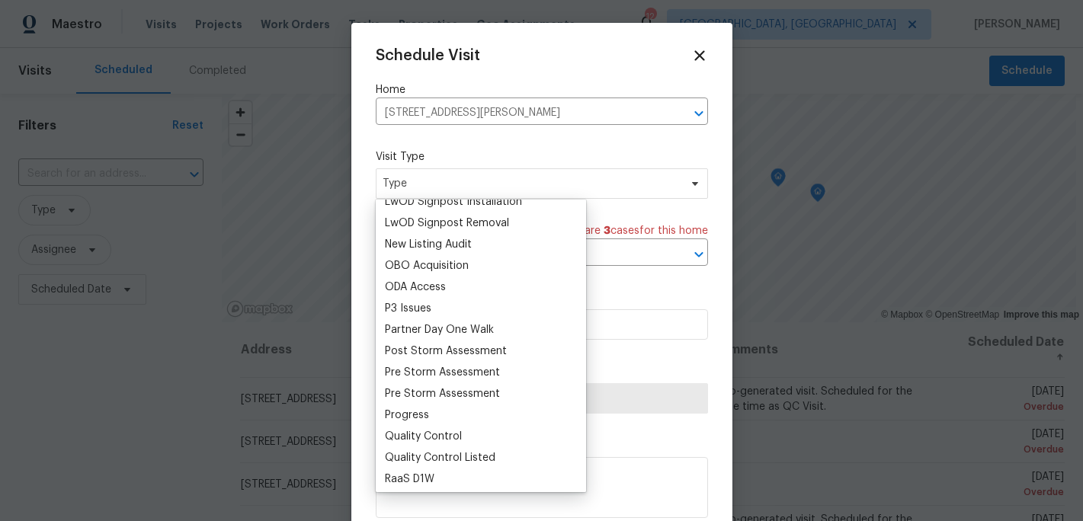
scroll to position [834, 0]
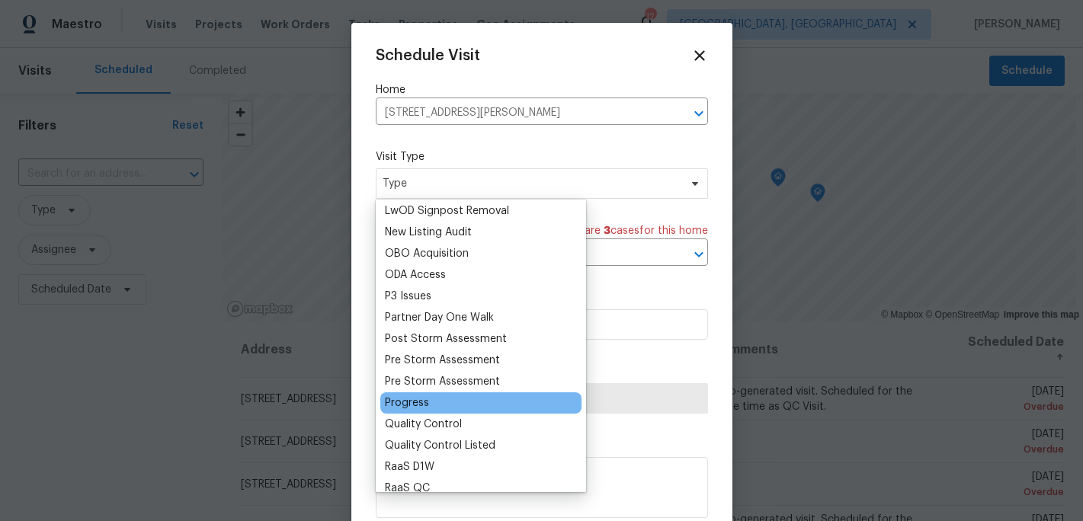
click at [424, 403] on div "Progress" at bounding box center [407, 402] width 44 height 15
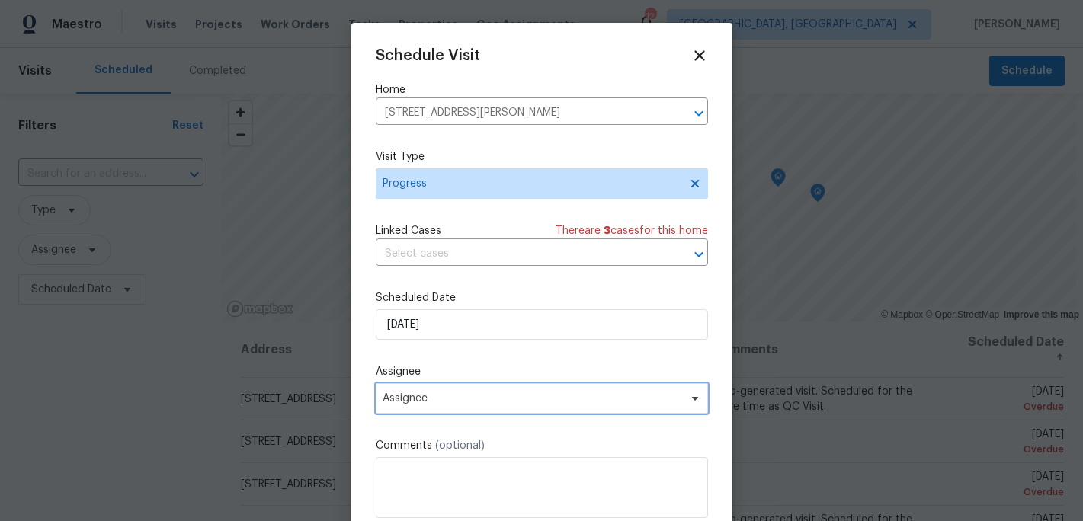
click at [427, 400] on span "Assignee" at bounding box center [531, 398] width 299 height 12
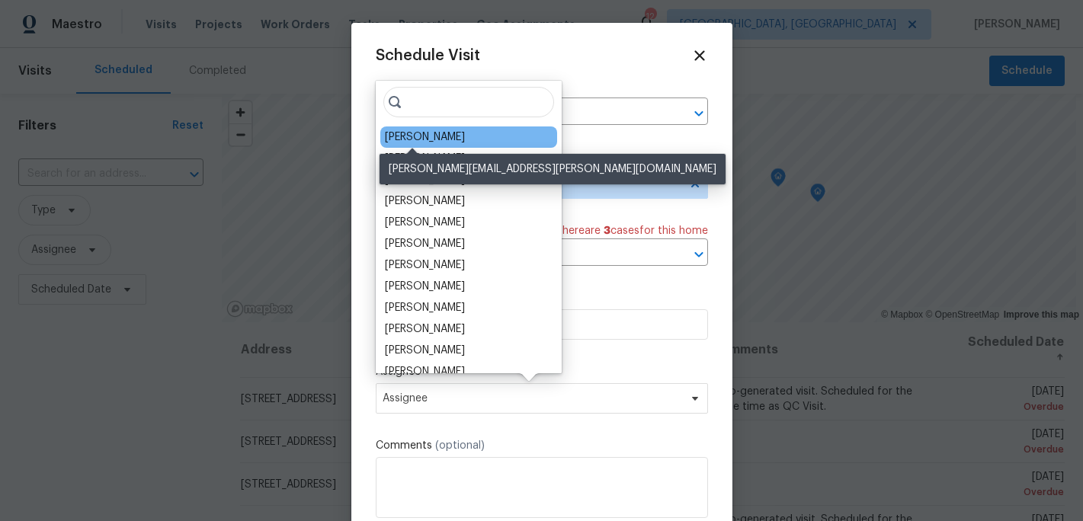
click at [433, 139] on div "[PERSON_NAME]" at bounding box center [425, 137] width 80 height 15
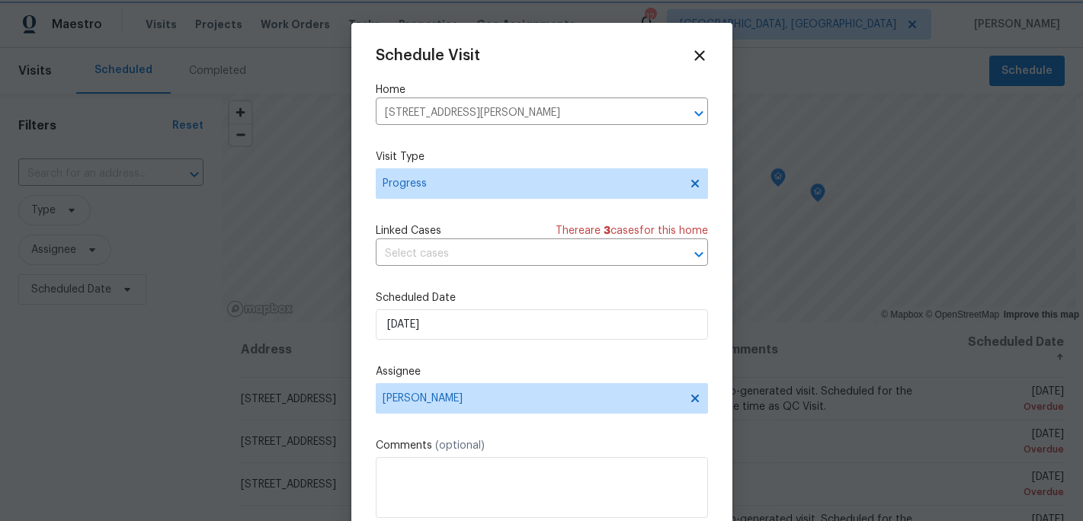
scroll to position [27, 0]
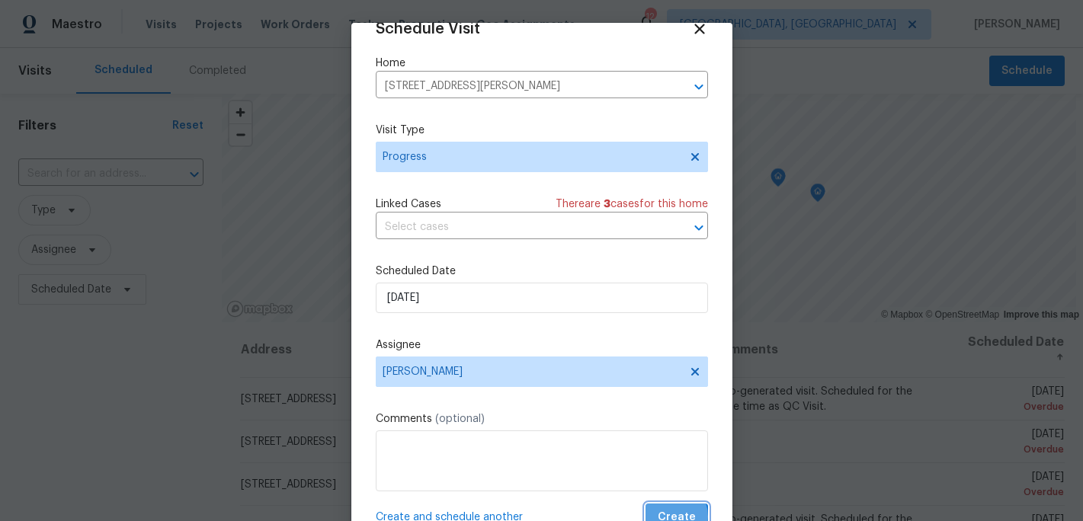
click at [674, 517] on span "Create" at bounding box center [677, 517] width 38 height 19
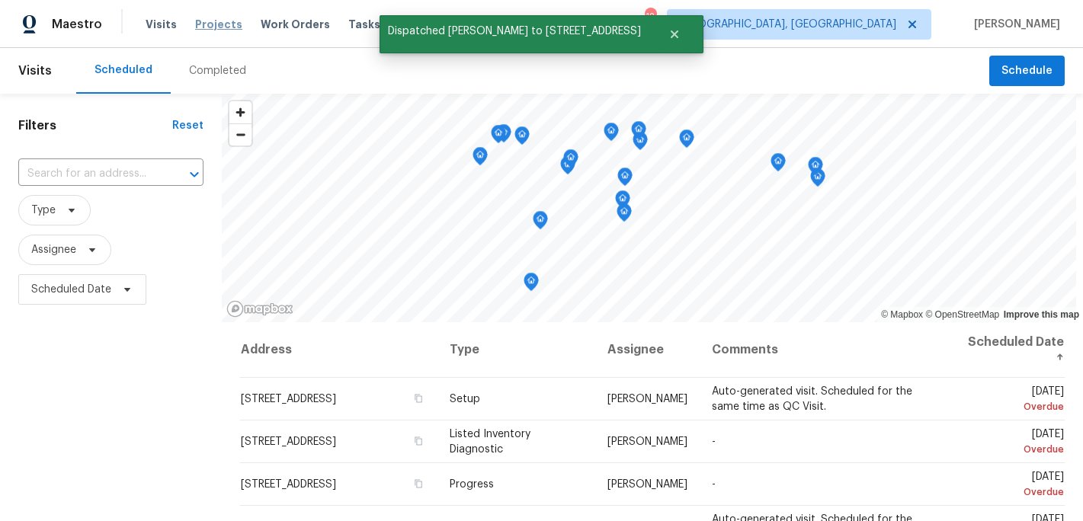
click at [200, 18] on span "Projects" at bounding box center [218, 24] width 47 height 15
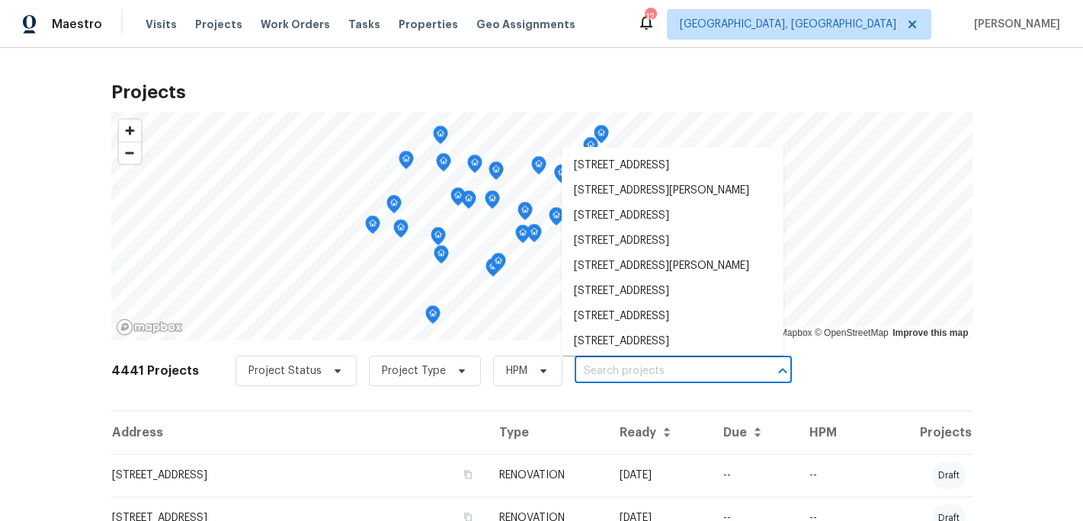
click at [602, 374] on input "text" at bounding box center [661, 372] width 174 height 24
